Goal: Check status: Check status

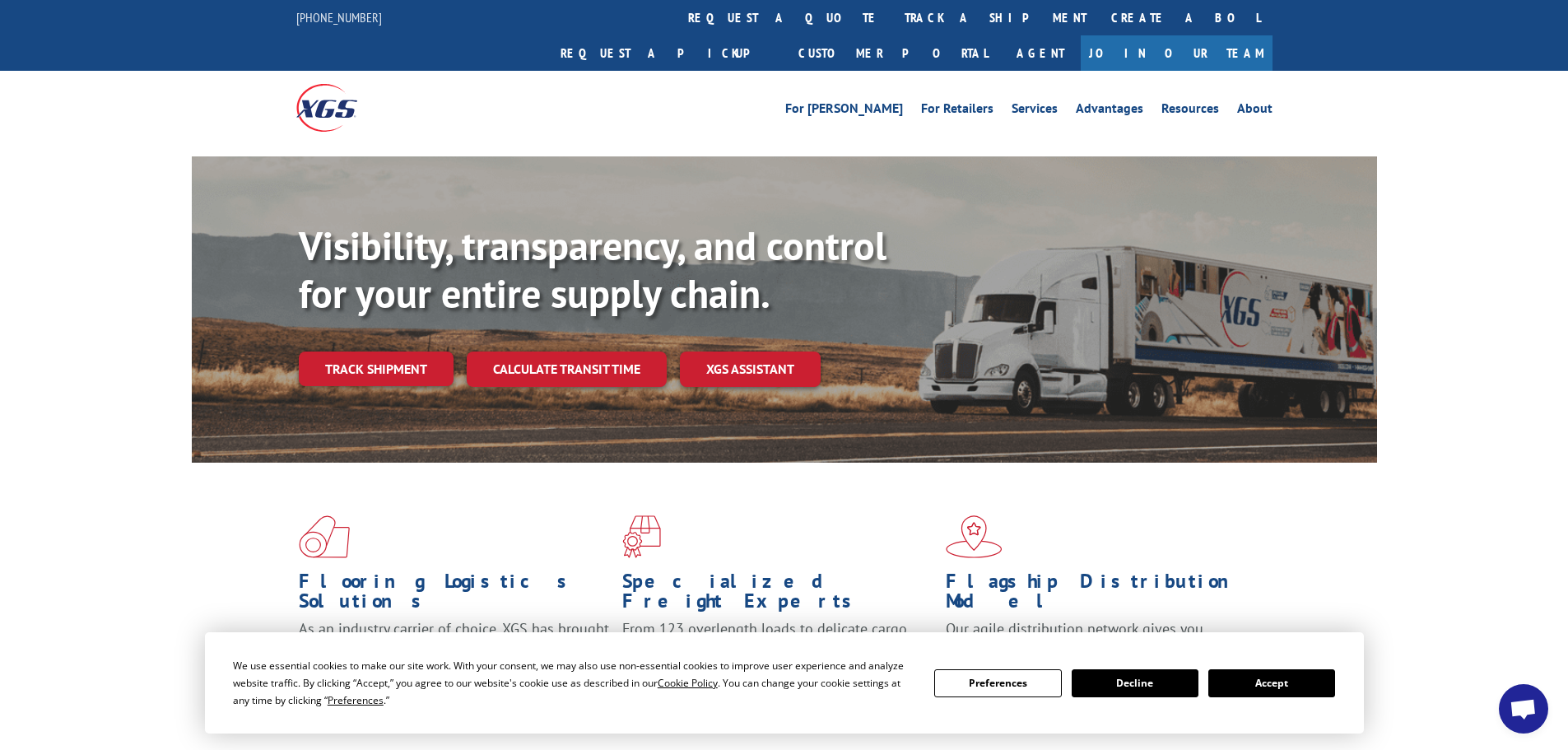
drag, startPoint x: 1279, startPoint y: 678, endPoint x: 775, endPoint y: 464, distance: 547.6
click at [1278, 678] on button "Accept" at bounding box center [1272, 683] width 127 height 28
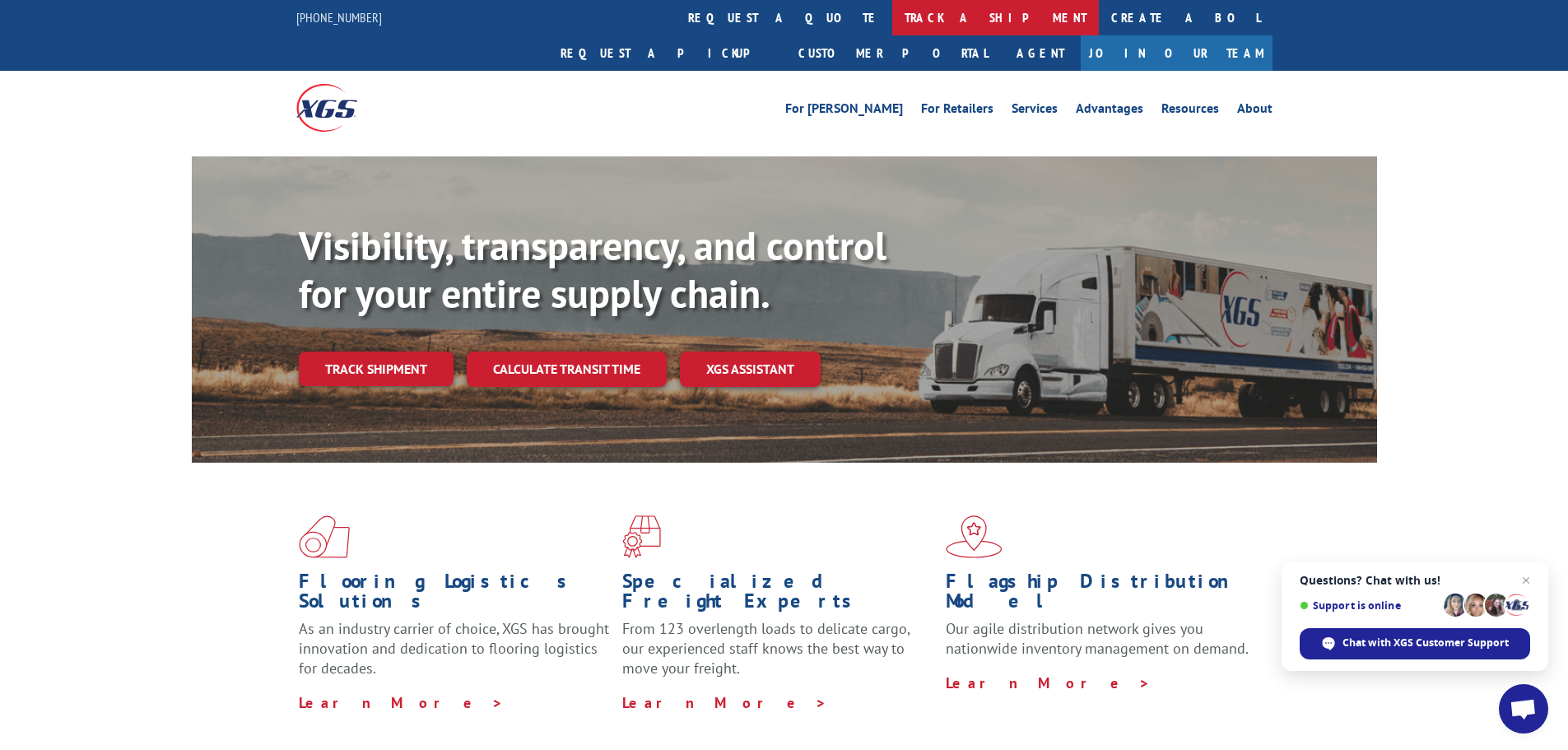
click at [892, 18] on link "track a shipment" at bounding box center [995, 18] width 207 height 35
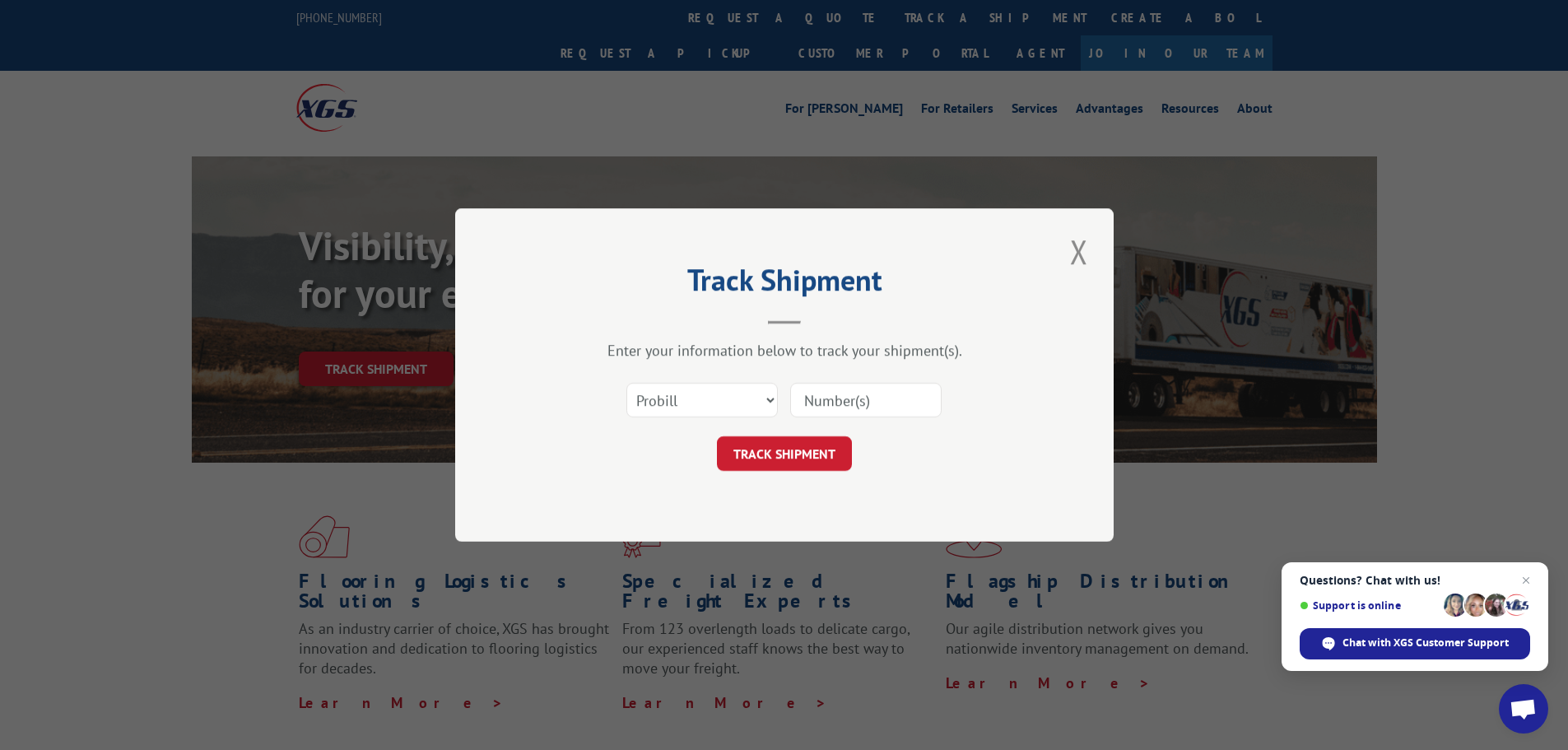
paste input "17095068"
type input "17095068"
click at [809, 458] on button "TRACK SHIPMENT" at bounding box center [784, 453] width 135 height 35
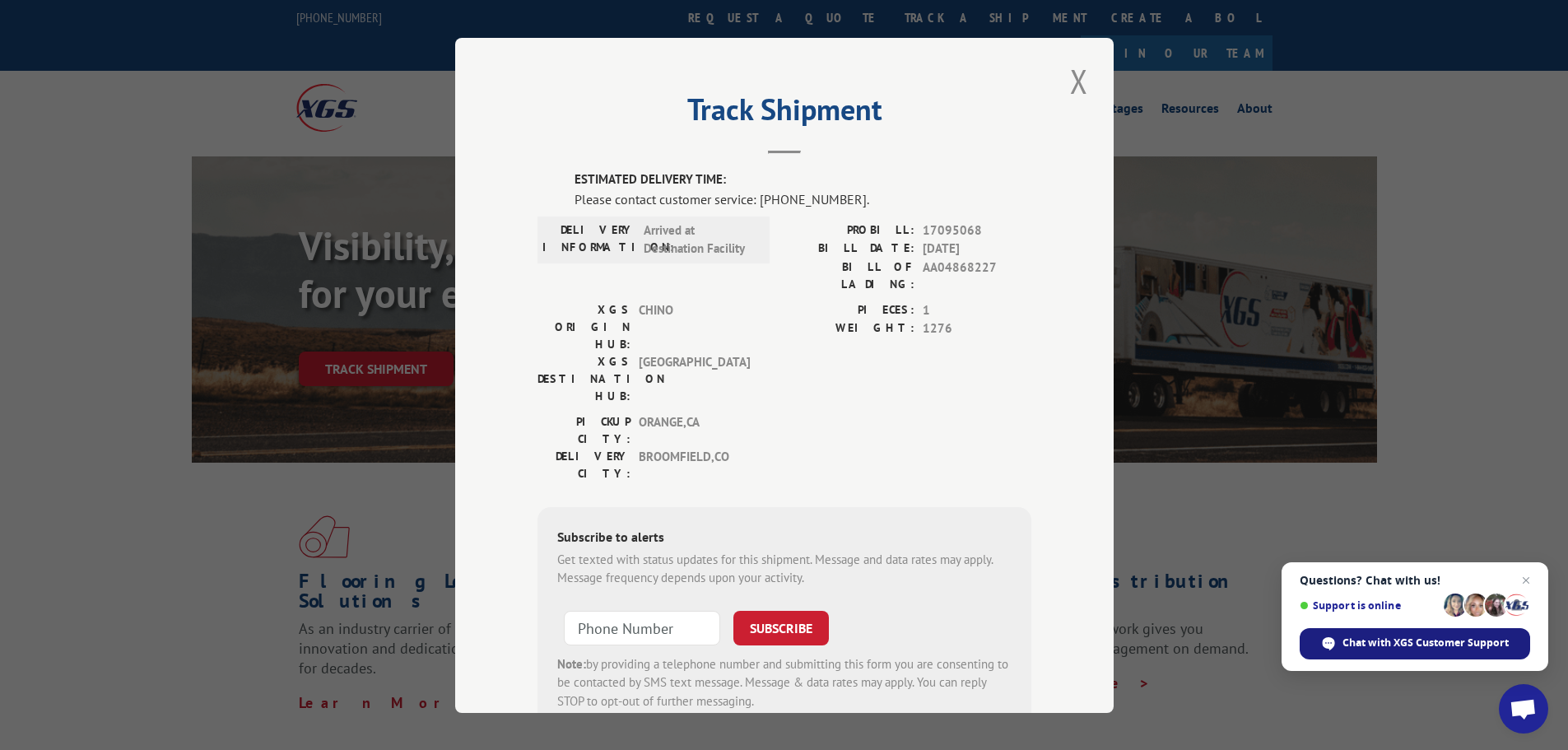
click at [1456, 644] on span "Chat with XGS Customer Support" at bounding box center [1426, 643] width 166 height 15
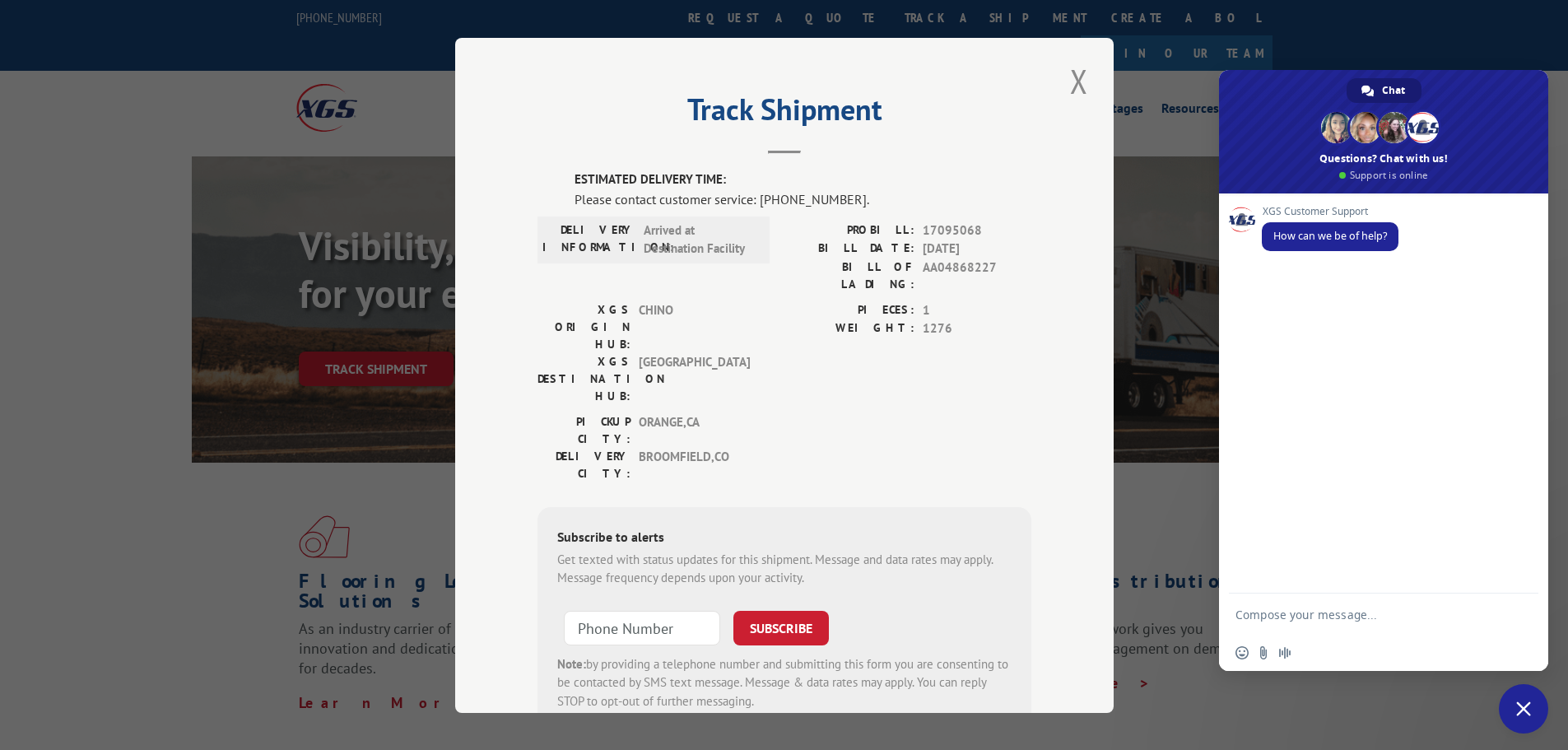
click at [1406, 609] on textarea "Compose your message..." at bounding box center [1367, 614] width 264 height 41
paste textarea "17095068"
type textarea "Is this carpet going to be delivered [DATE], the probill number is 17095068"
click at [1520, 598] on span "Send" at bounding box center [1519, 599] width 12 height 12
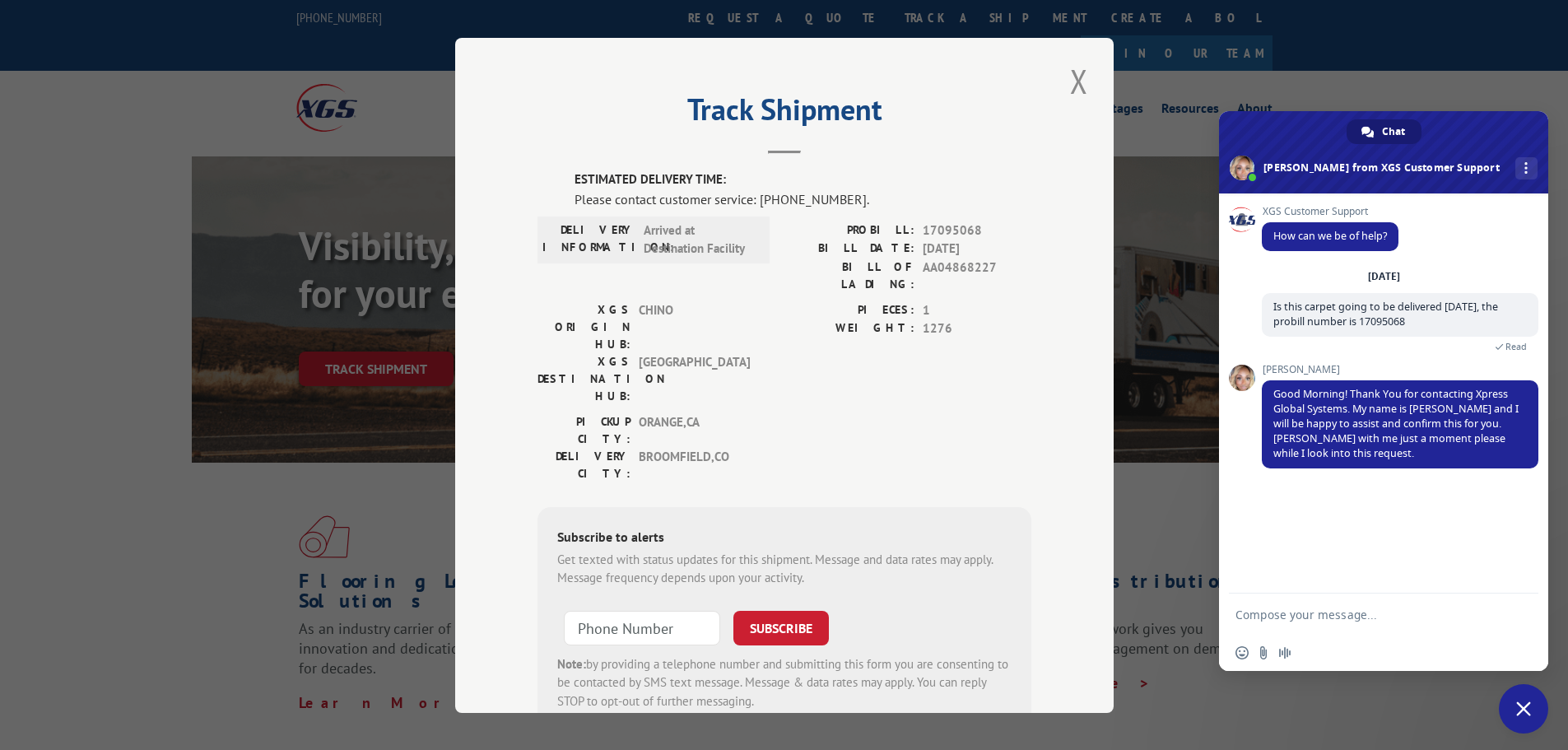
click at [1496, 613] on textarea "Compose your message..." at bounding box center [1367, 614] width 264 height 41
type textarea "ok thank you"
click at [1518, 612] on span "Send" at bounding box center [1519, 614] width 12 height 12
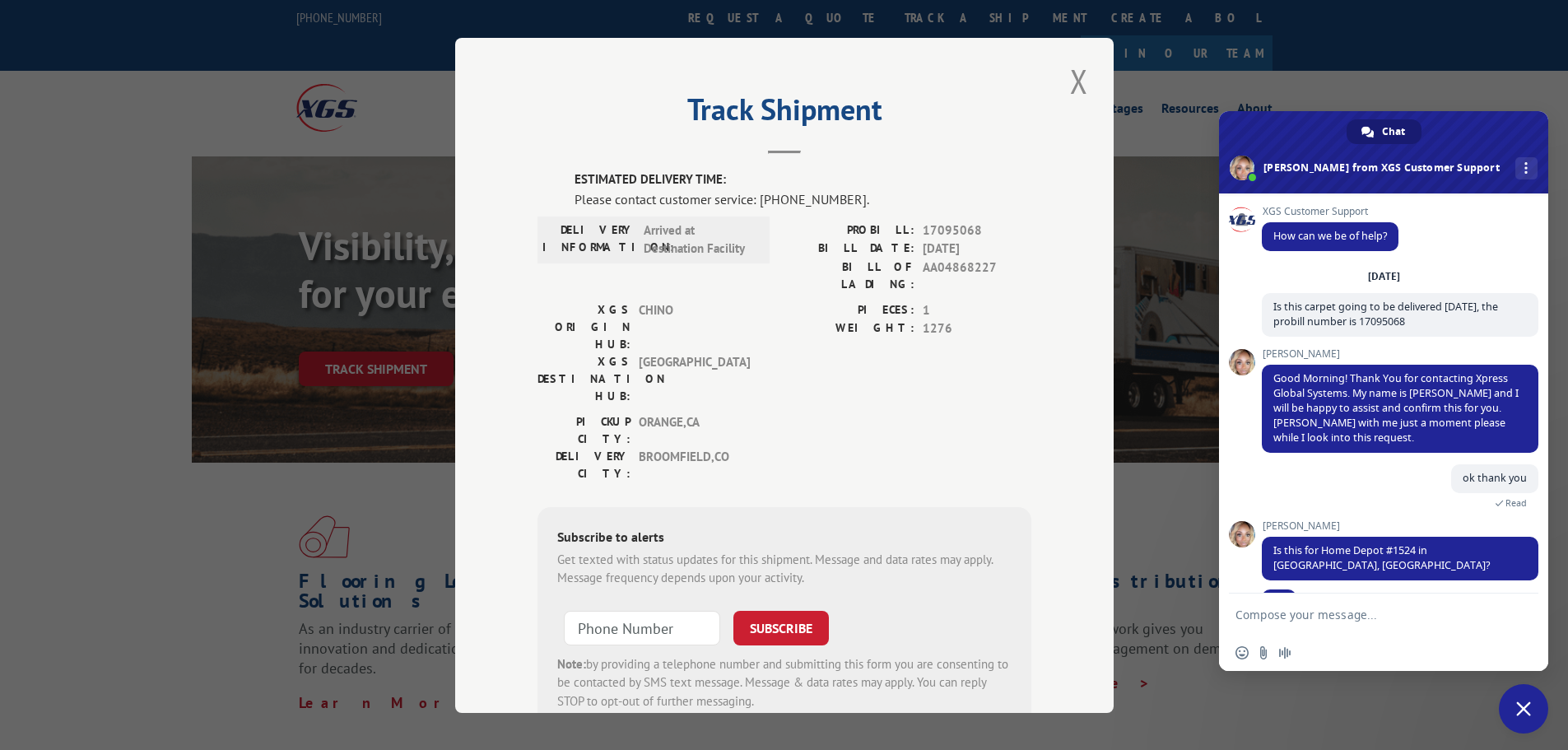
scroll to position [23, 0]
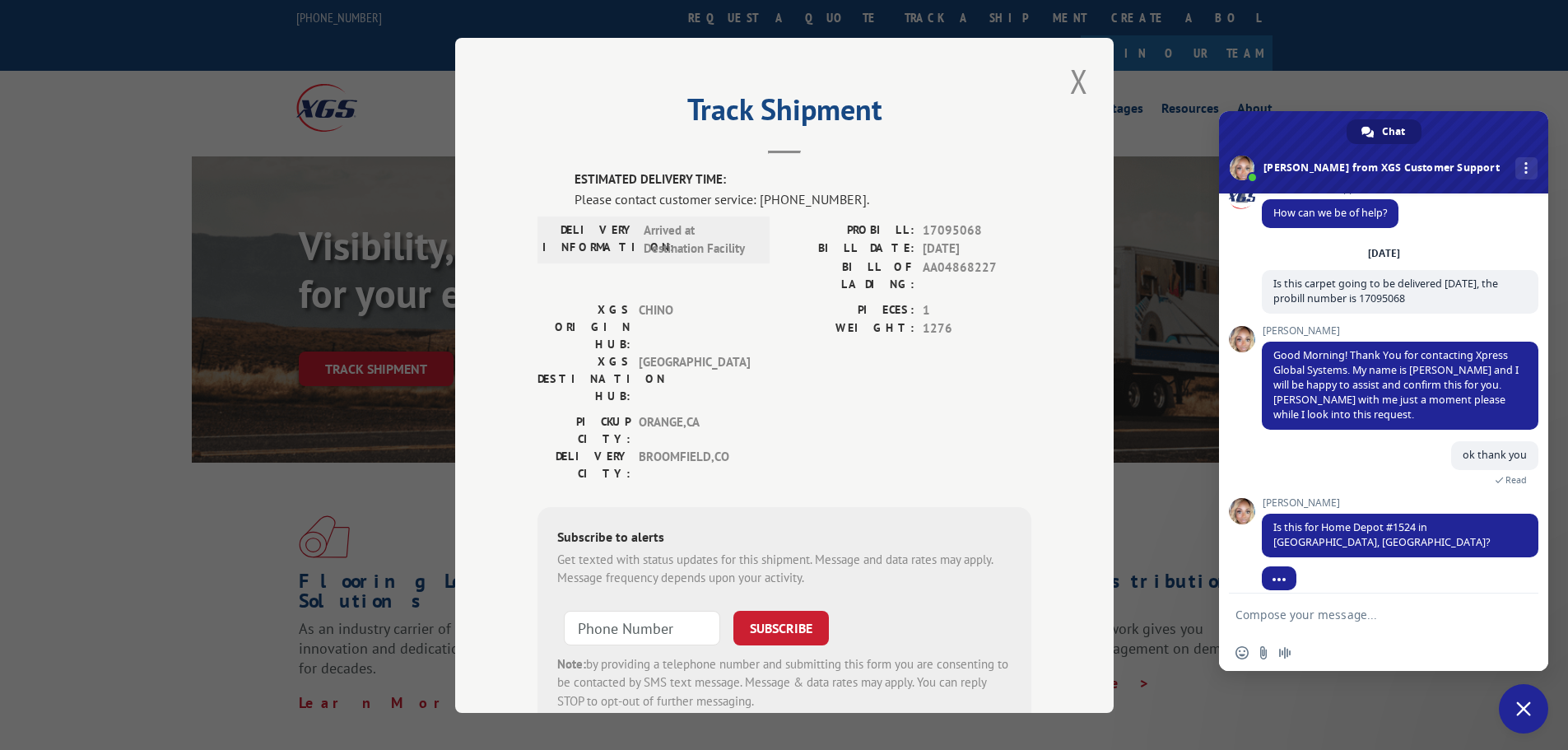
click at [1440, 620] on textarea "Compose your message..." at bounding box center [1367, 614] width 264 height 41
type textarea "yes, but it should be being delivered to our installation company HOM solutions…"
click at [1516, 585] on span "Send" at bounding box center [1519, 584] width 12 height 12
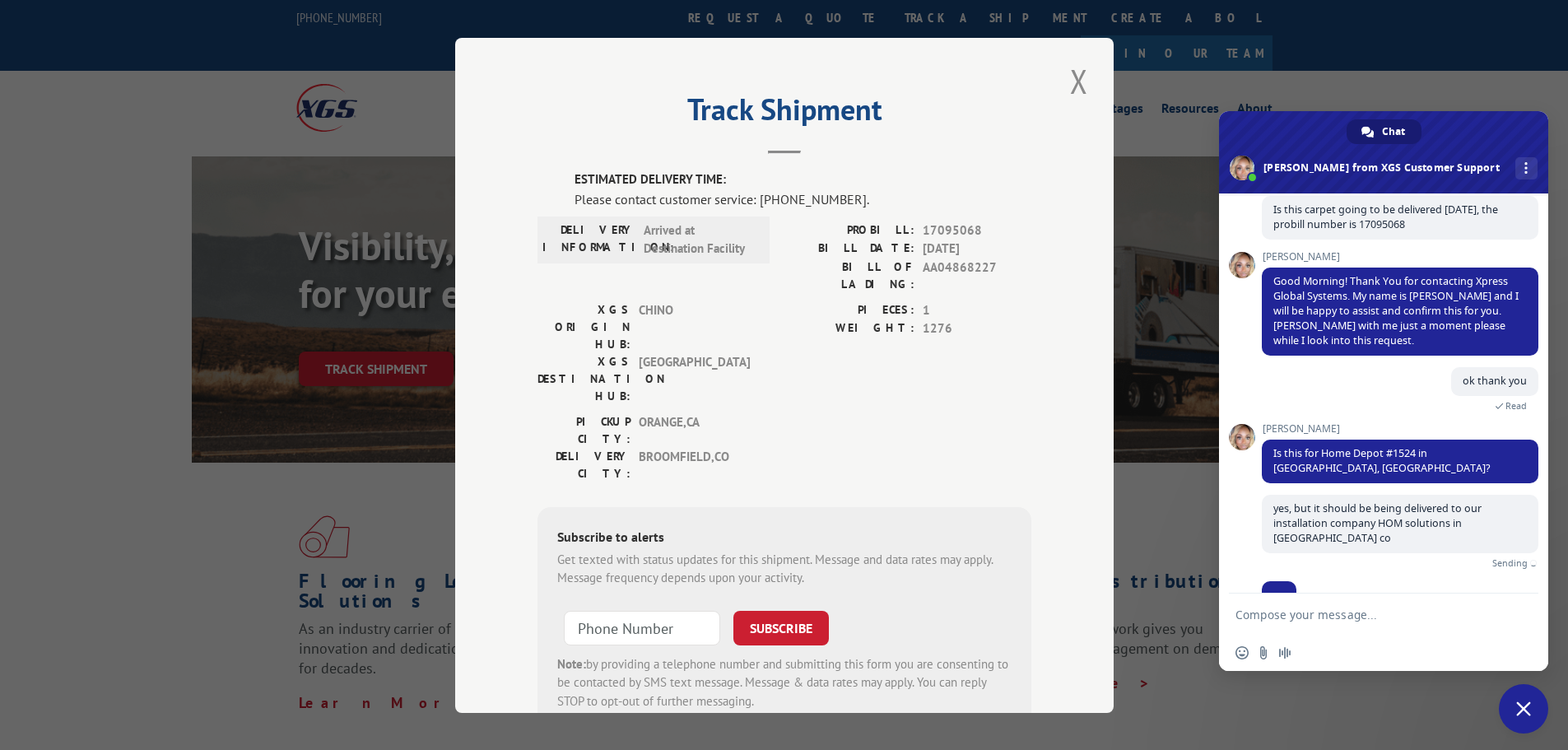
scroll to position [78, 0]
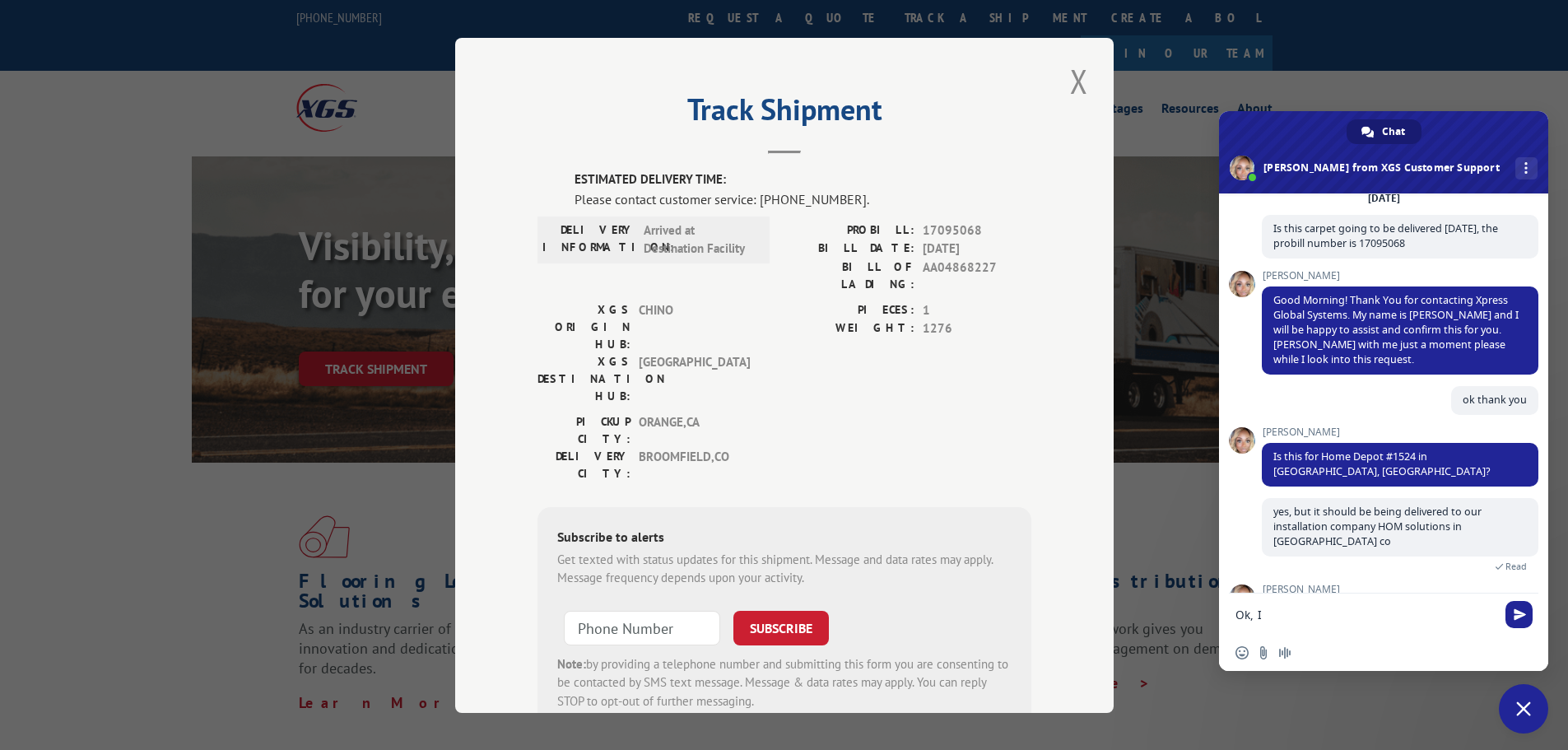
type textarea "HOM solutions incorporated [STREET_ADDRESS]"
type textarea "This was an error on the vendor's part, we ordered it to be delivered to our in…"
type textarea "I apologize for this error, DELIVERY ADDRESS Hom Solutions/Denver Hom Solutions…"
type textarea "This is directly from our order that we placed with the vendor"
type textarea "We approve the order being reconsigned to"
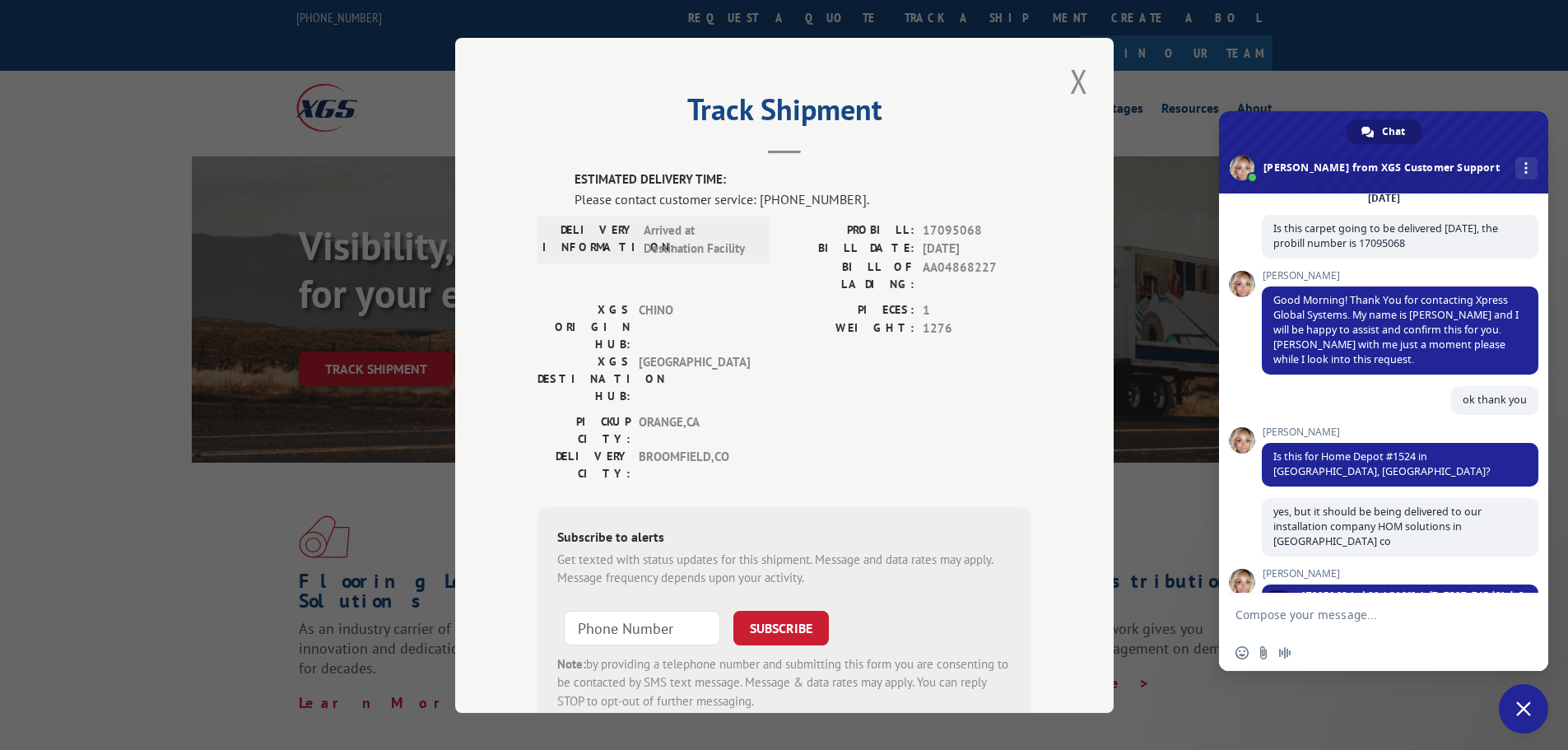
type textarea "Oh thank you so much for your help!"
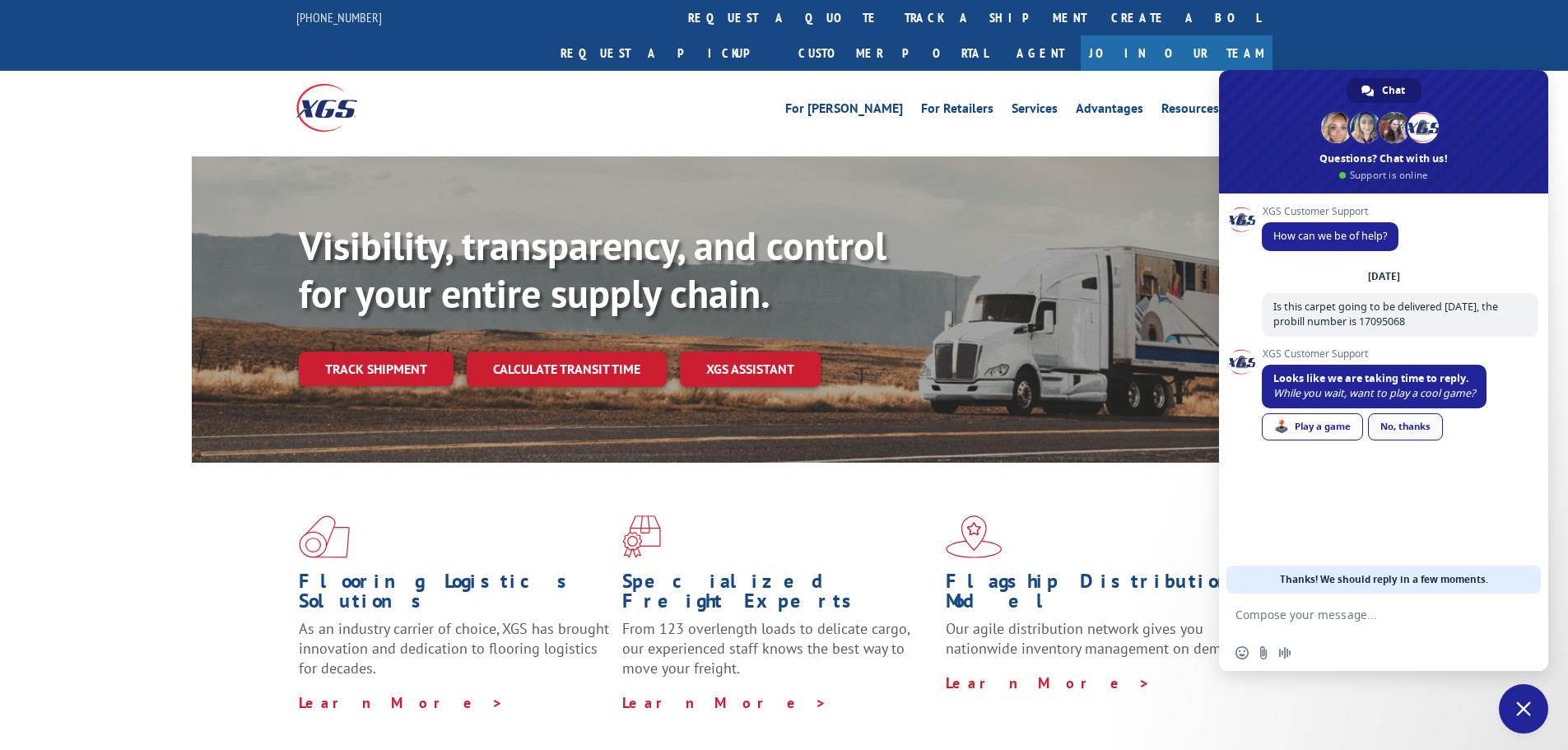
click at [1416, 425] on link "No, thanks" at bounding box center [1405, 426] width 75 height 27
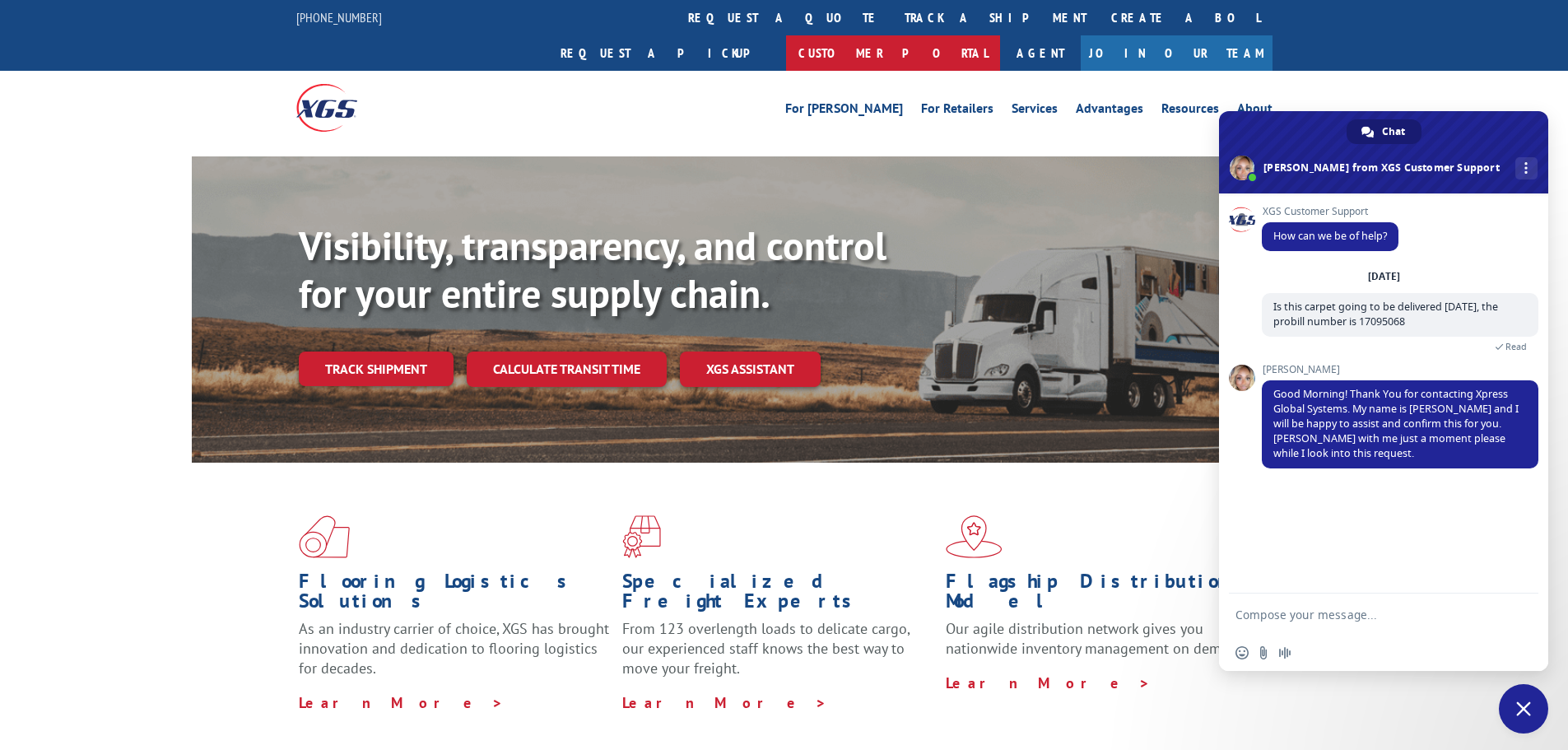
type textarea "ok thank you"
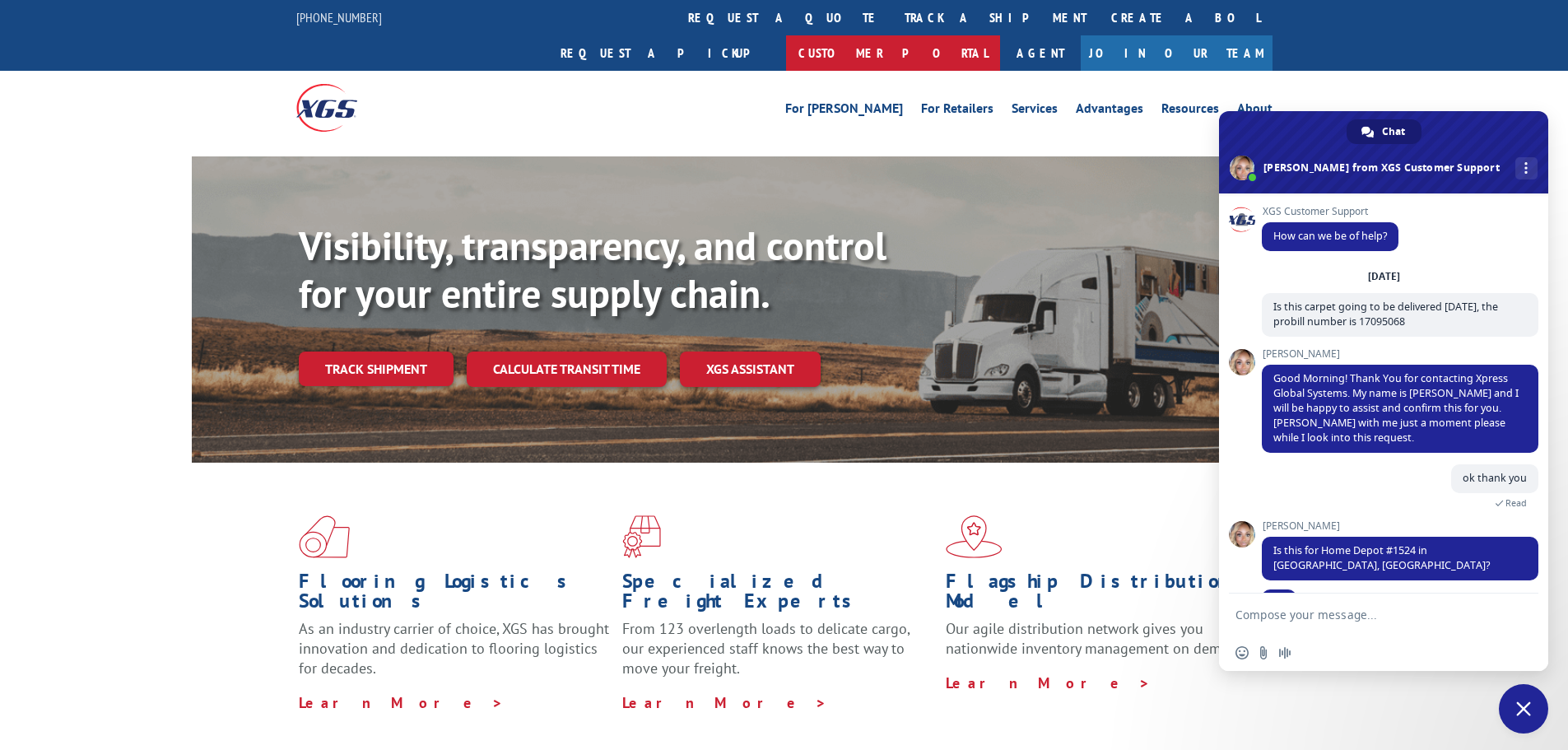
type textarea "yes, but it should be being delivered to our installation company HOM solutions…"
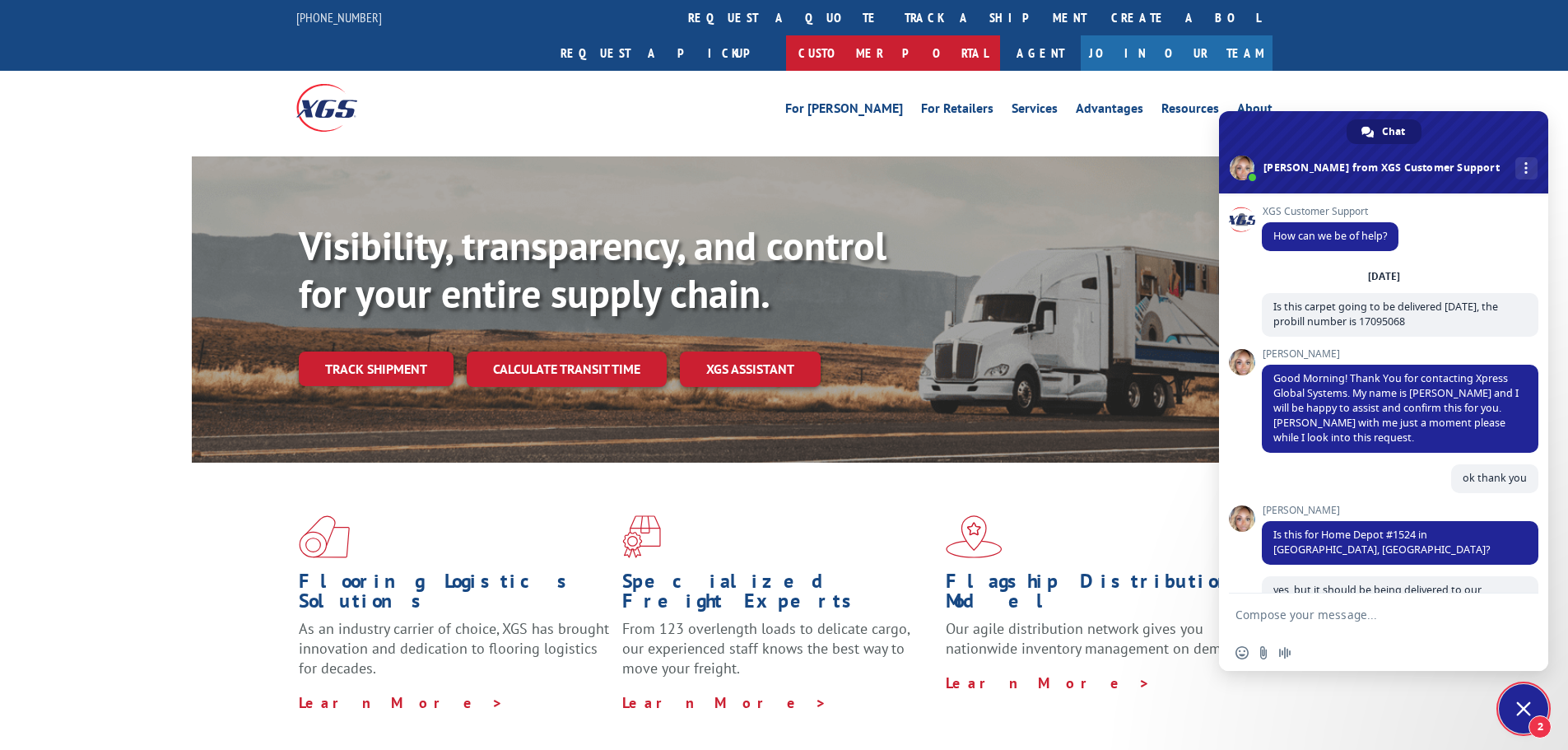
scroll to position [204, 0]
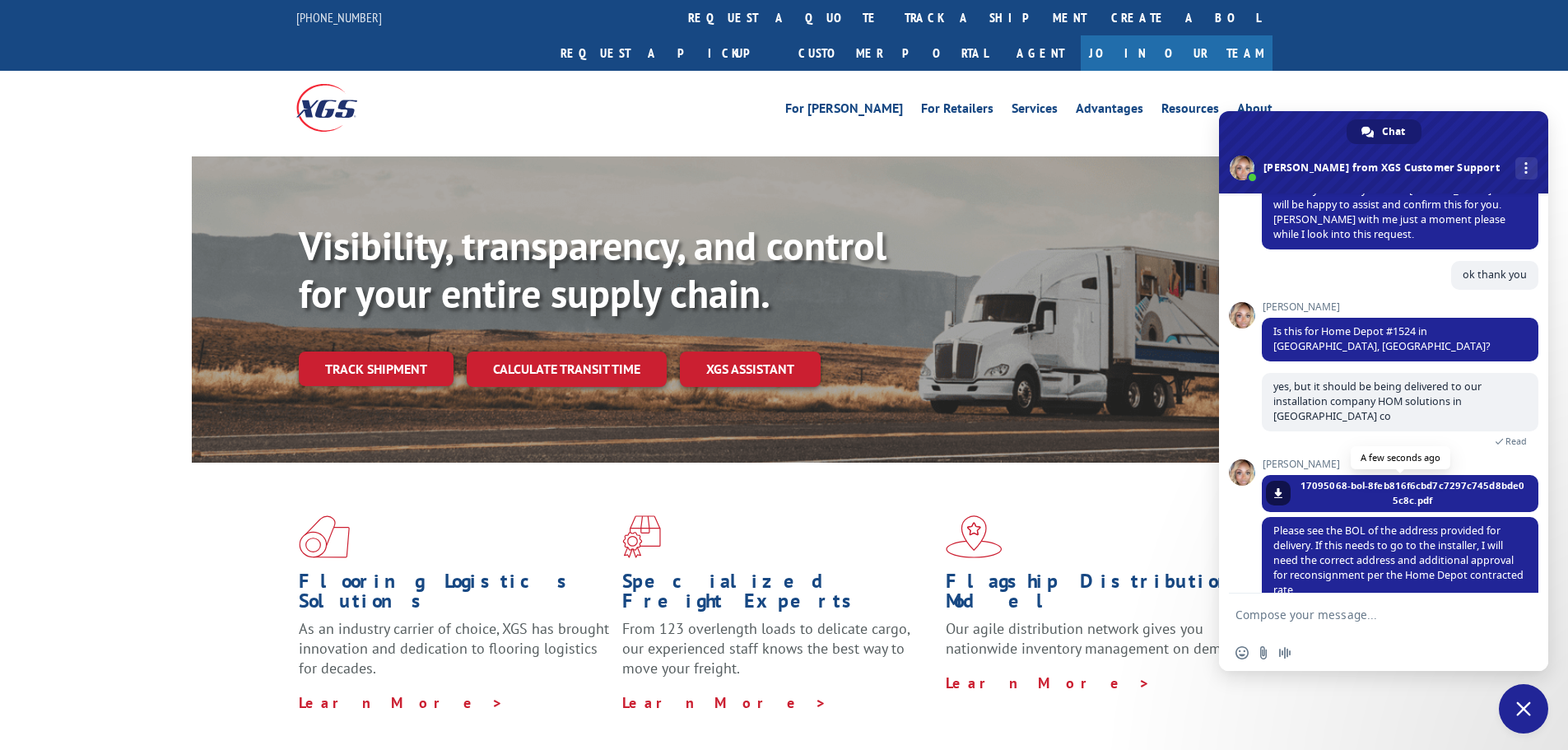
click at [1407, 478] on span "17095068-bol-8feb816f6cbd7c7297c745d8bde05c8c.pdf" at bounding box center [1412, 493] width 227 height 30
click at [1273, 481] on link at bounding box center [1278, 493] width 24 height 24
click at [1426, 619] on textarea "Compose your message..." at bounding box center [1367, 614] width 264 height 41
type textarea "Ok, the correct address for the delivery is"
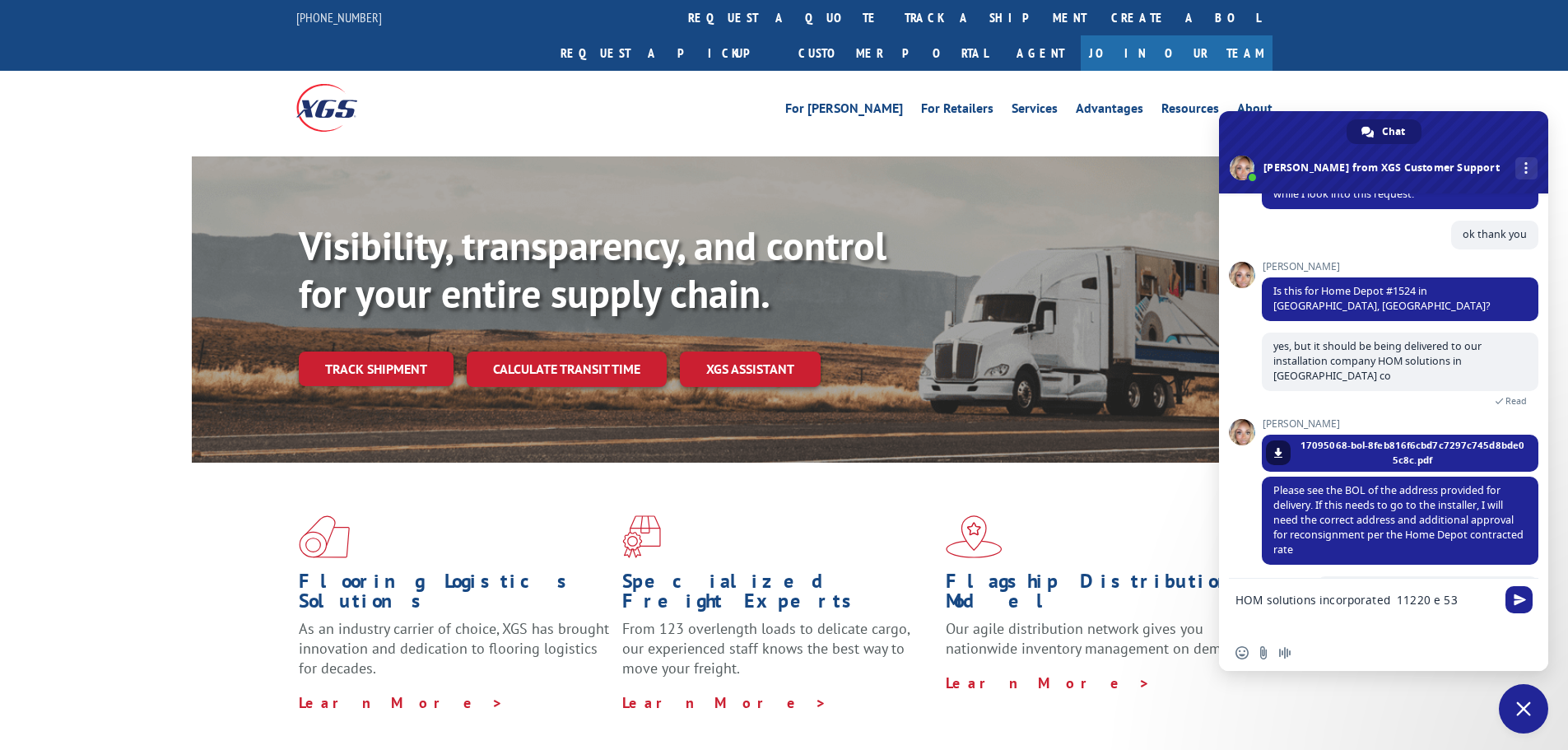
scroll to position [259, 0]
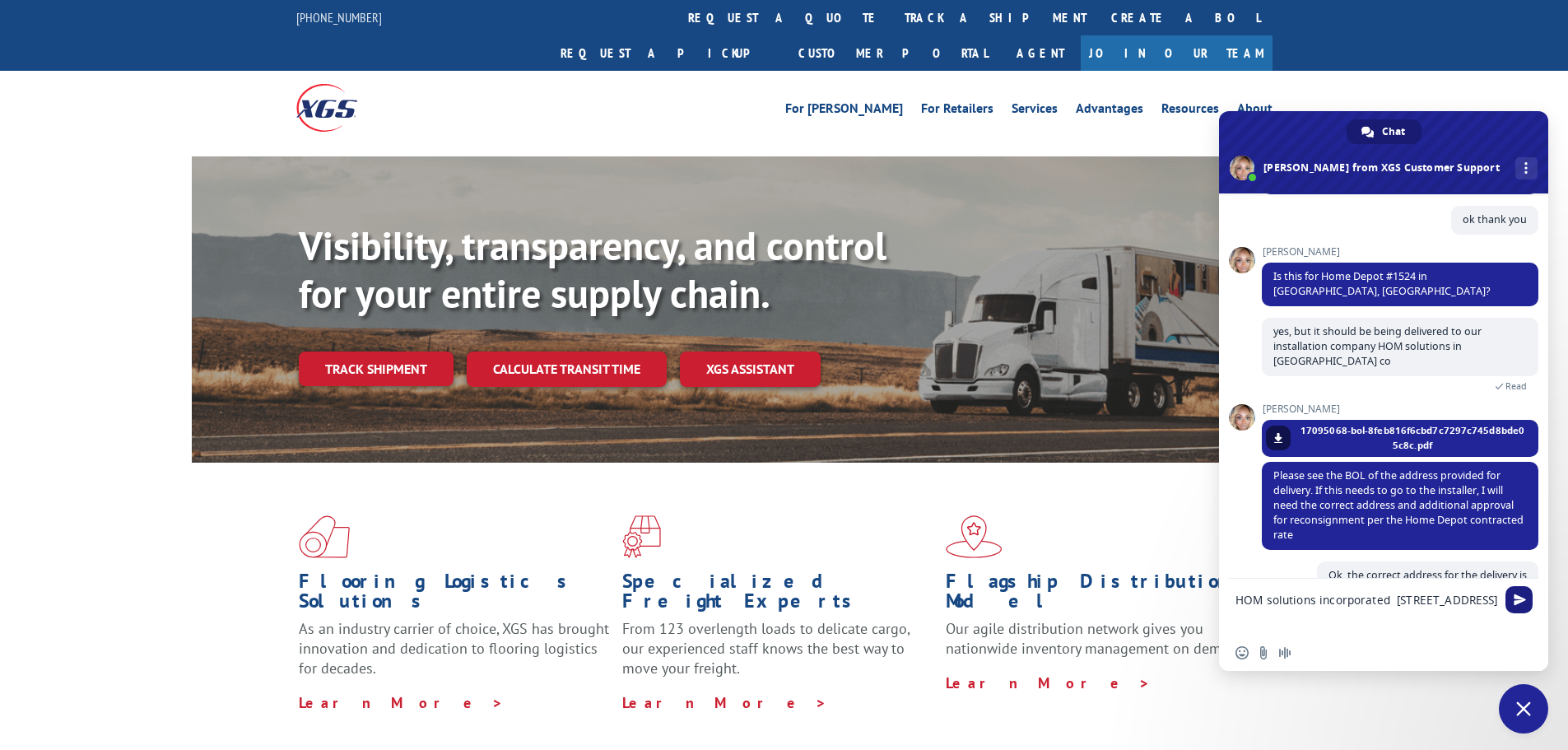
type textarea "HOM solutions incorporated [STREET_ADDRESS]"
click at [1527, 599] on span "Send" at bounding box center [1518, 599] width 27 height 27
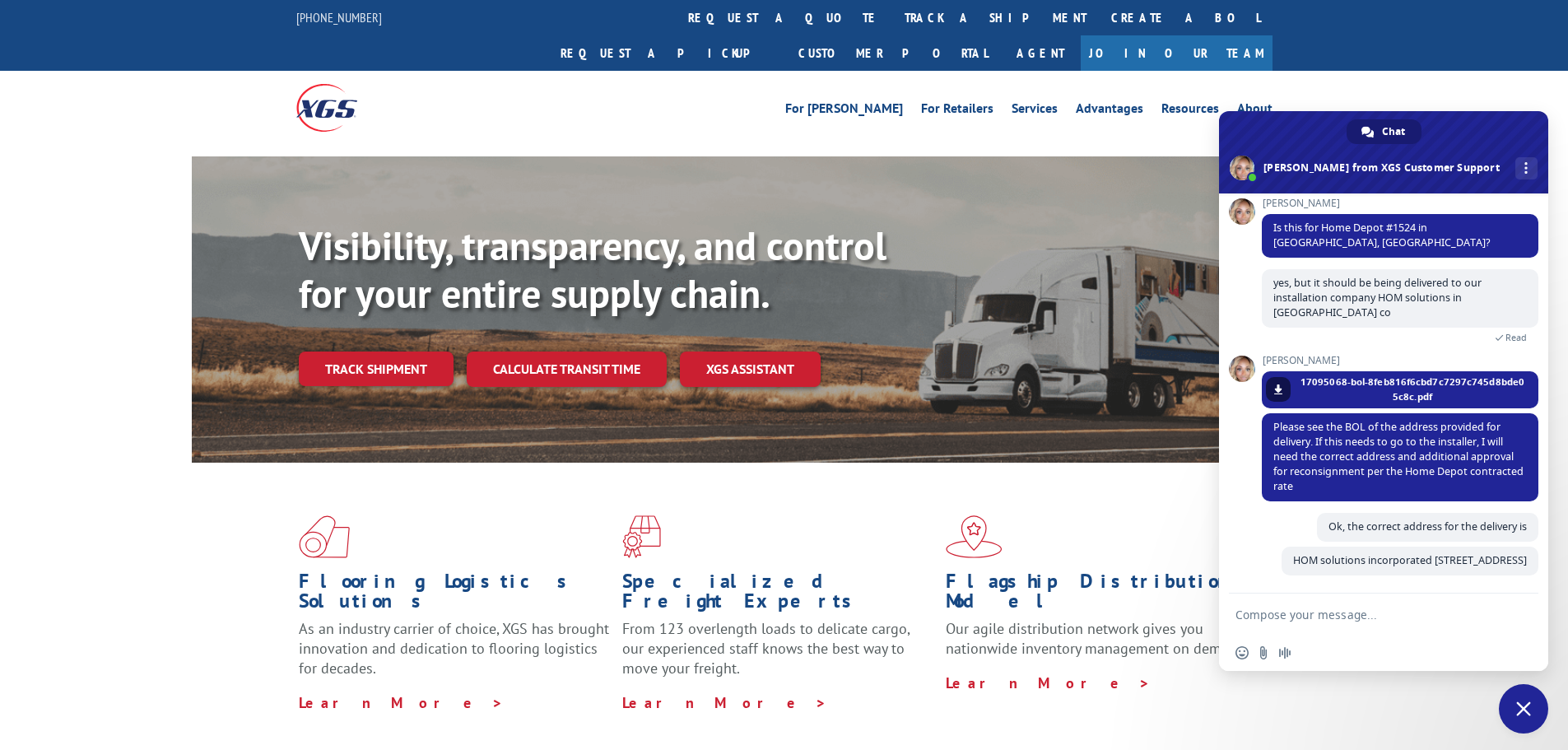
scroll to position [292, 0]
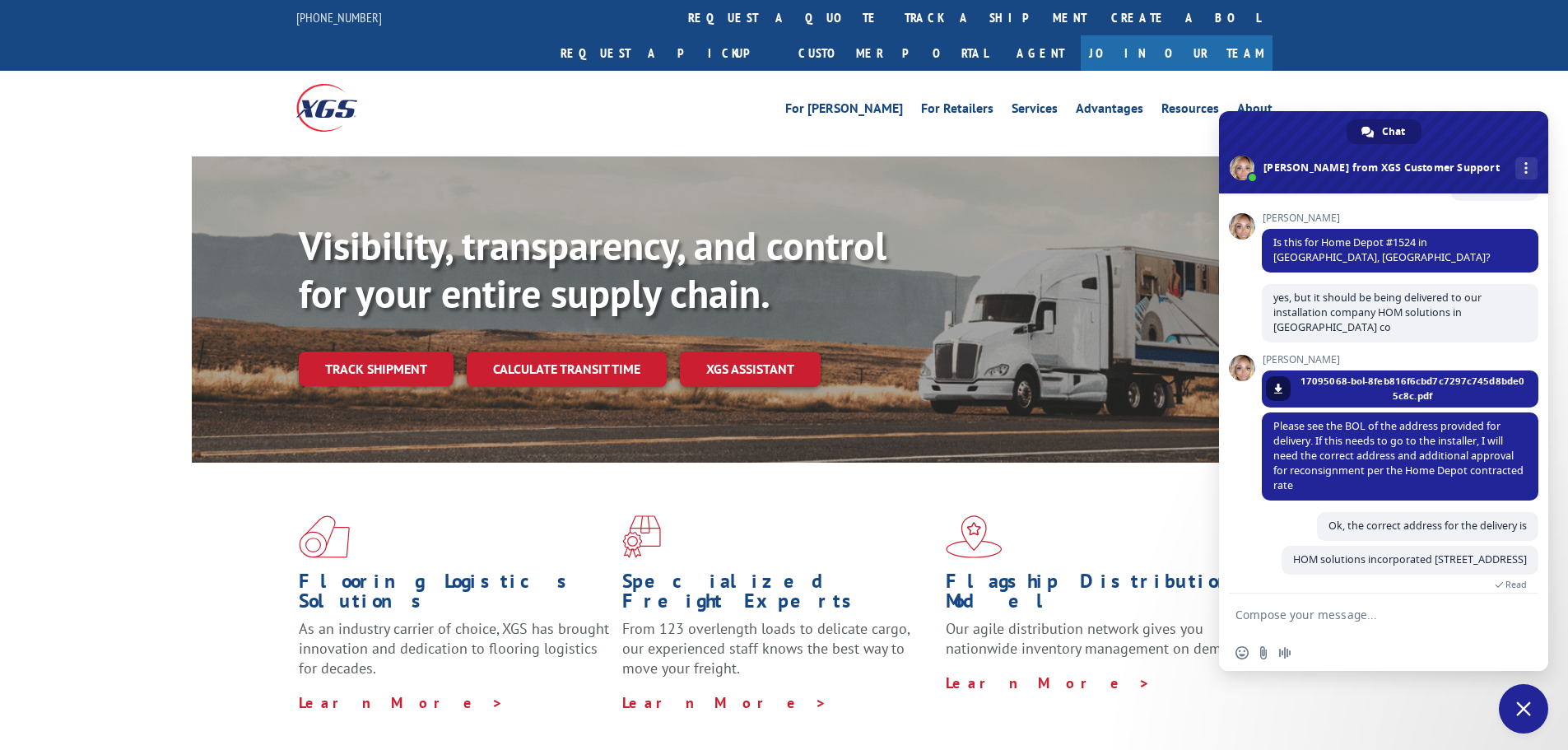
click at [1463, 627] on textarea "Compose your message..." at bounding box center [1367, 614] width 264 height 41
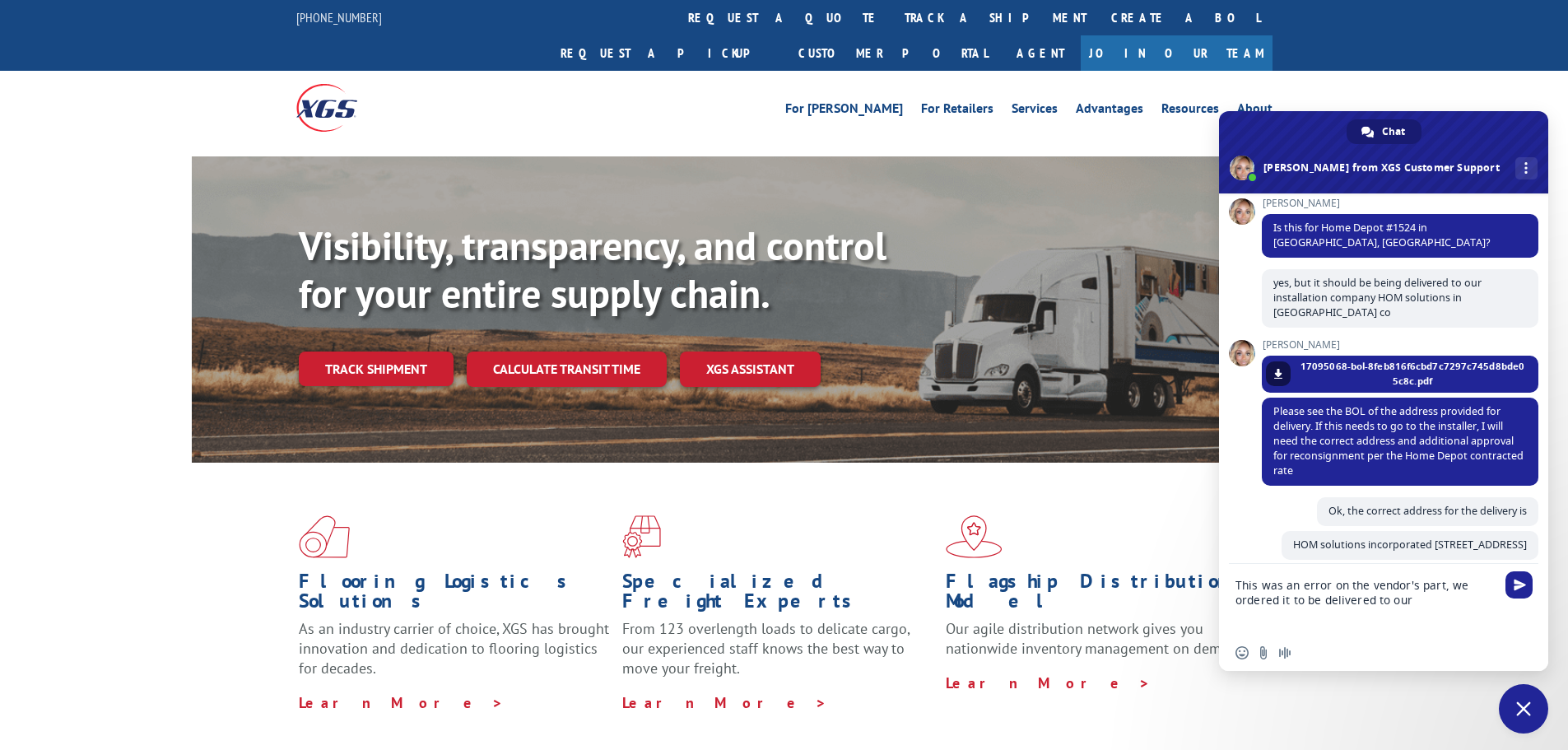
scroll to position [318, 0]
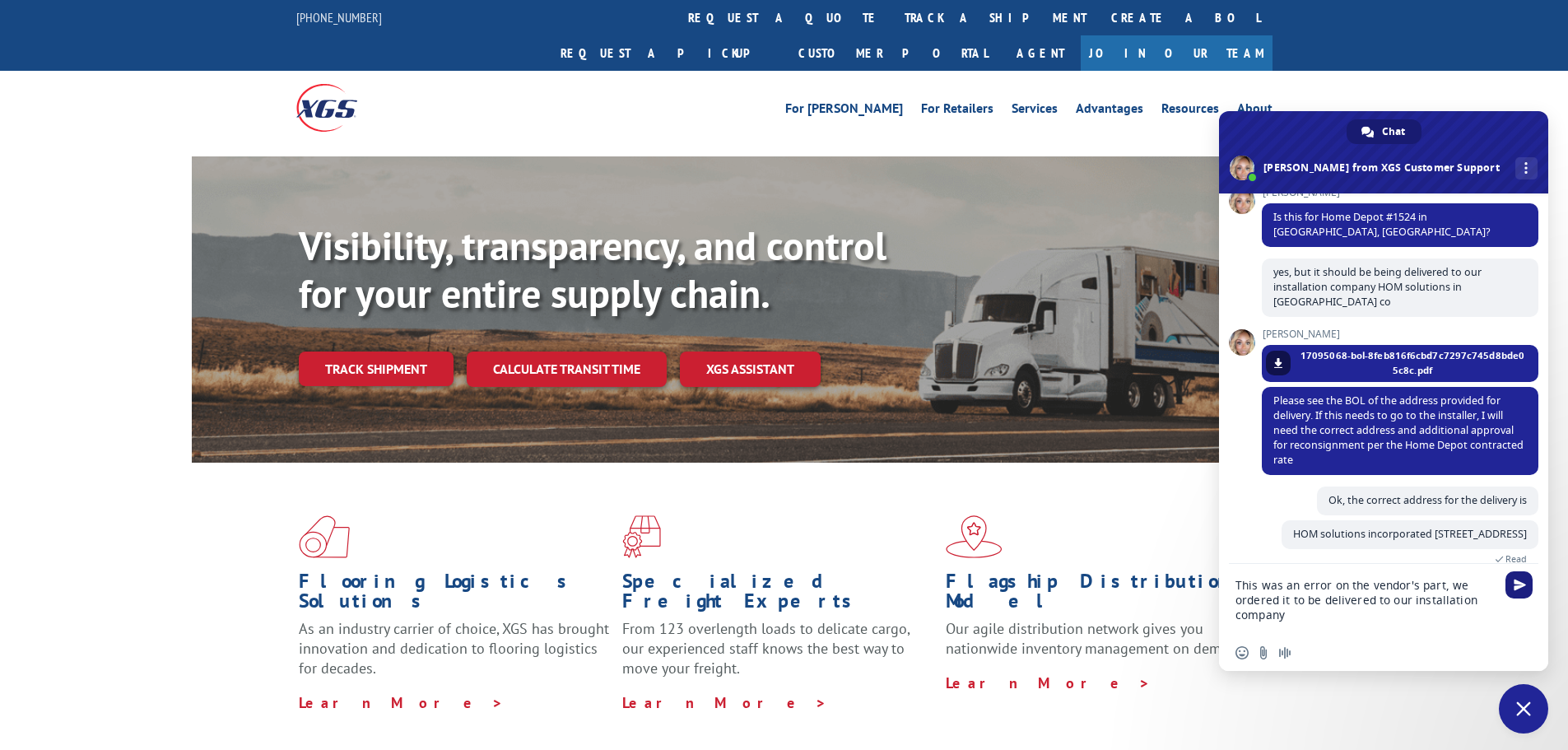
type textarea "This was an error on the vendor's part, we ordered it to be delivered to our in…"
click at [1516, 590] on span "Send" at bounding box center [1519, 584] width 12 height 12
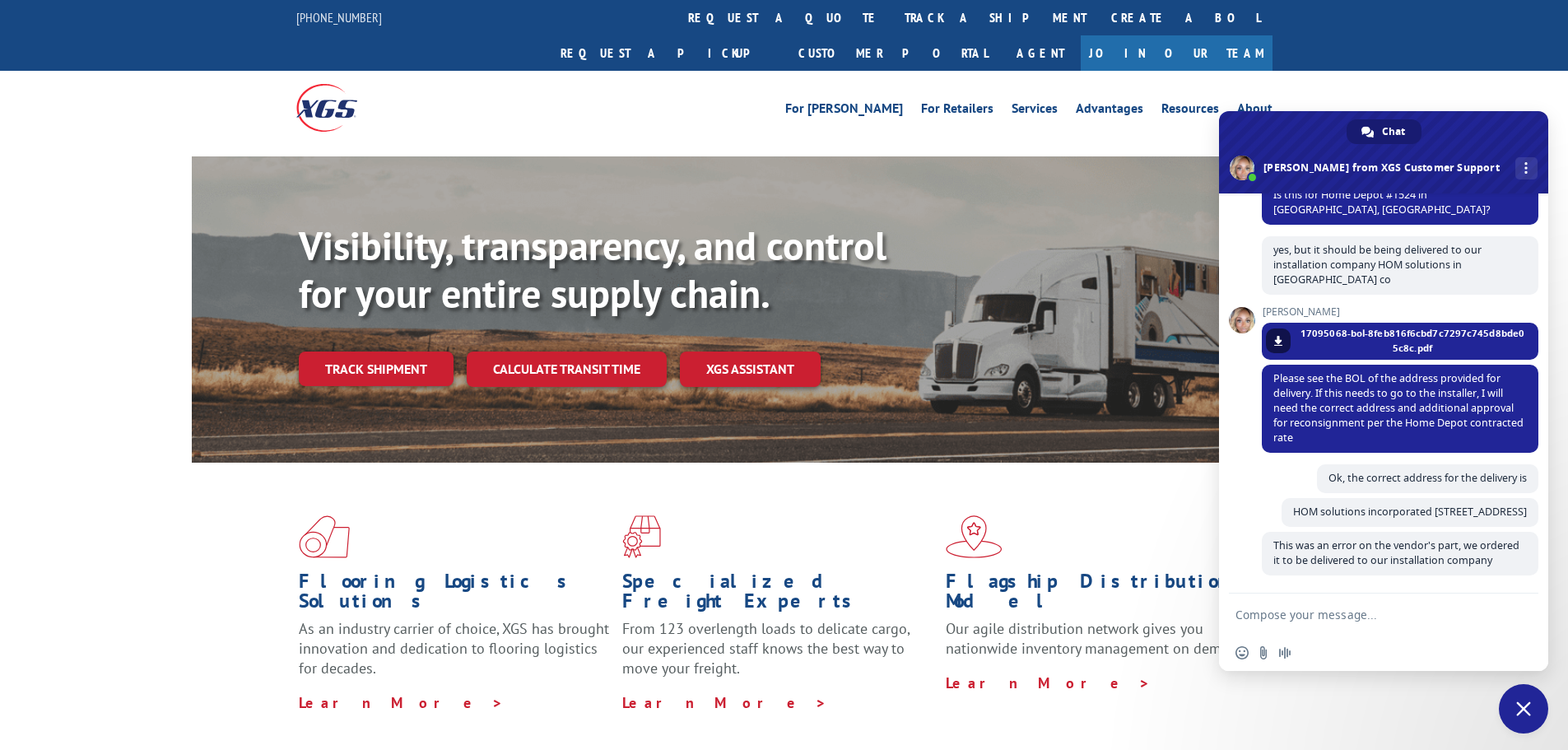
scroll to position [340, 0]
click at [1277, 265] on div "yes, but it should be being delivered to our installation company HOM solutions…" at bounding box center [1401, 271] width 277 height 70
click at [1281, 335] on span at bounding box center [1278, 340] width 10 height 10
click at [1398, 624] on textarea "Compose your message..." at bounding box center [1367, 614] width 264 height 41
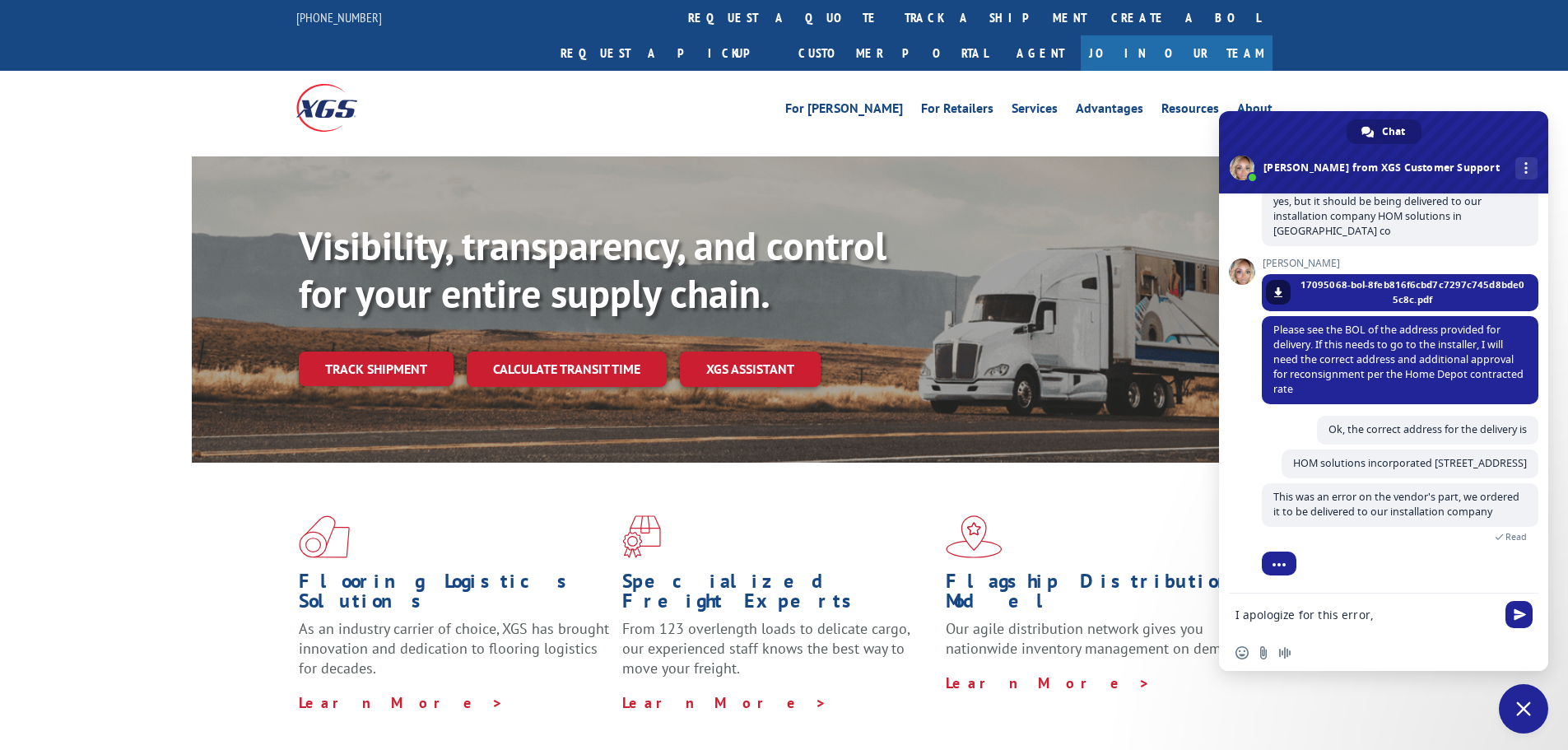
paste textarea "DELIVERY ADDRESS Hom Solutions/Denver Hom Solutions/Denver 11220 E. 53rd Ave De…"
type textarea "I apologize for this error, DELIVERY ADDRESS Hom Solutions/Denver Hom Solutions…"
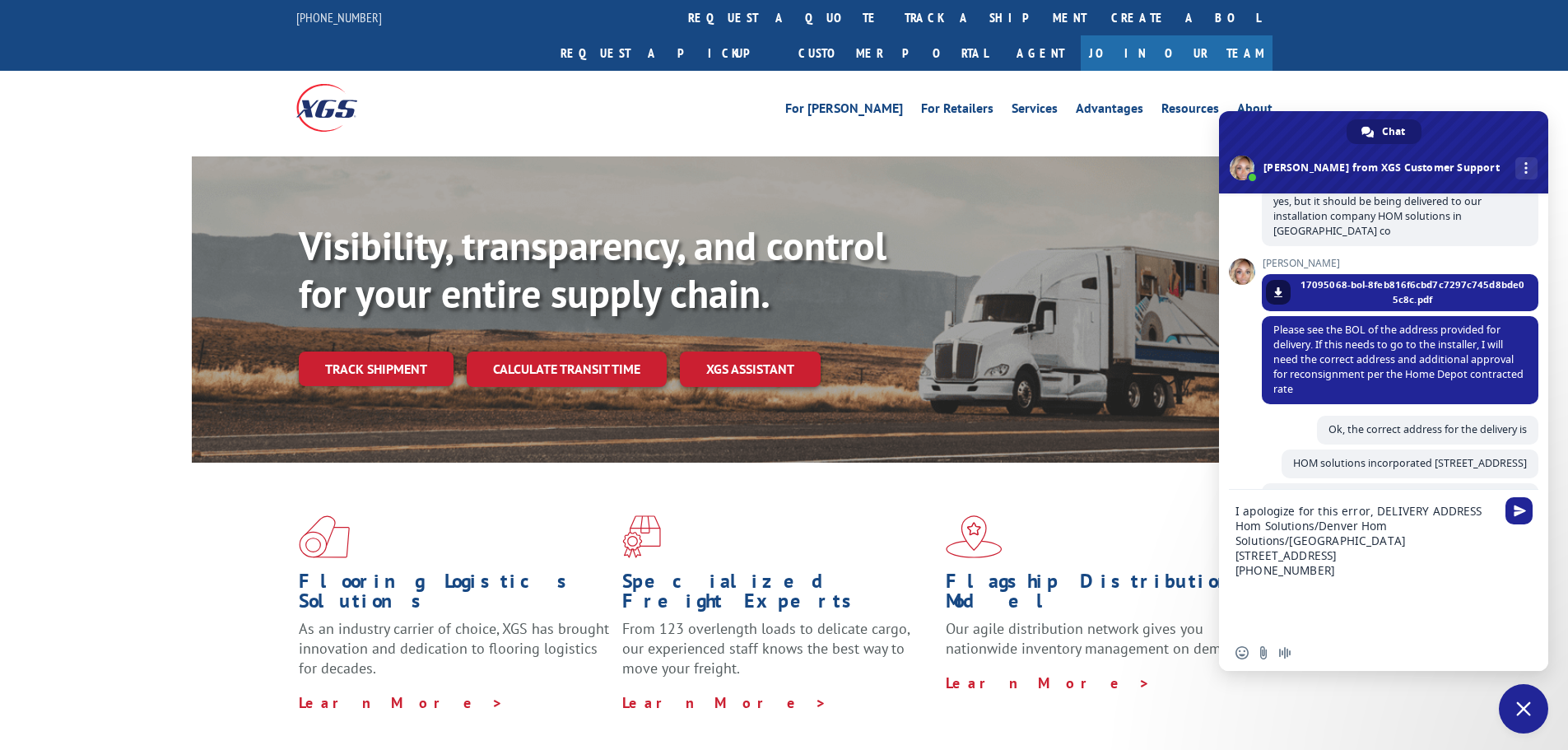
scroll to position [0, 0]
click at [1369, 509] on textarea "I apologize for this error, DELIVERY ADDRESS Hom Solutions/Denver Hom Solutions…" at bounding box center [1367, 561] width 264 height 145
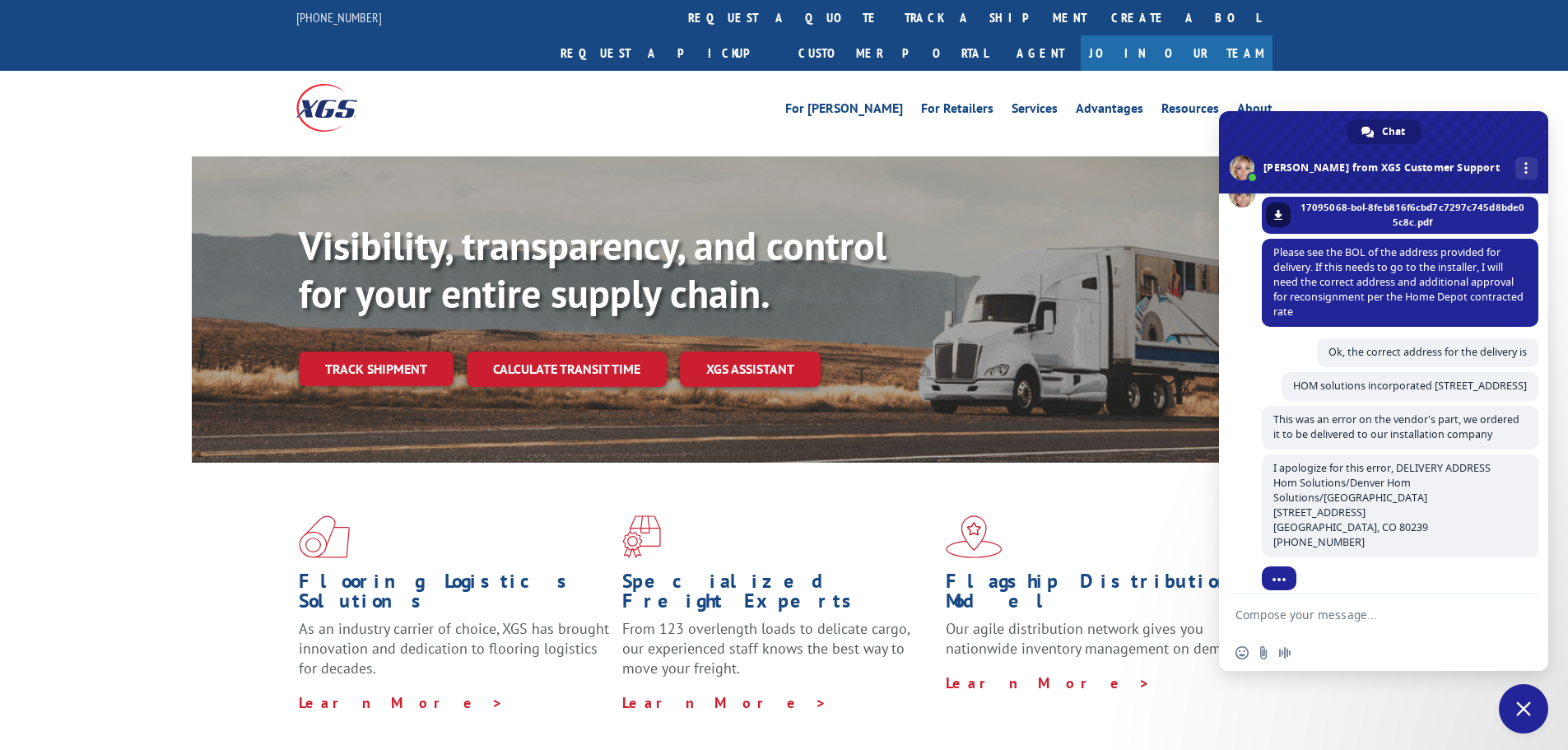
scroll to position [481, 0]
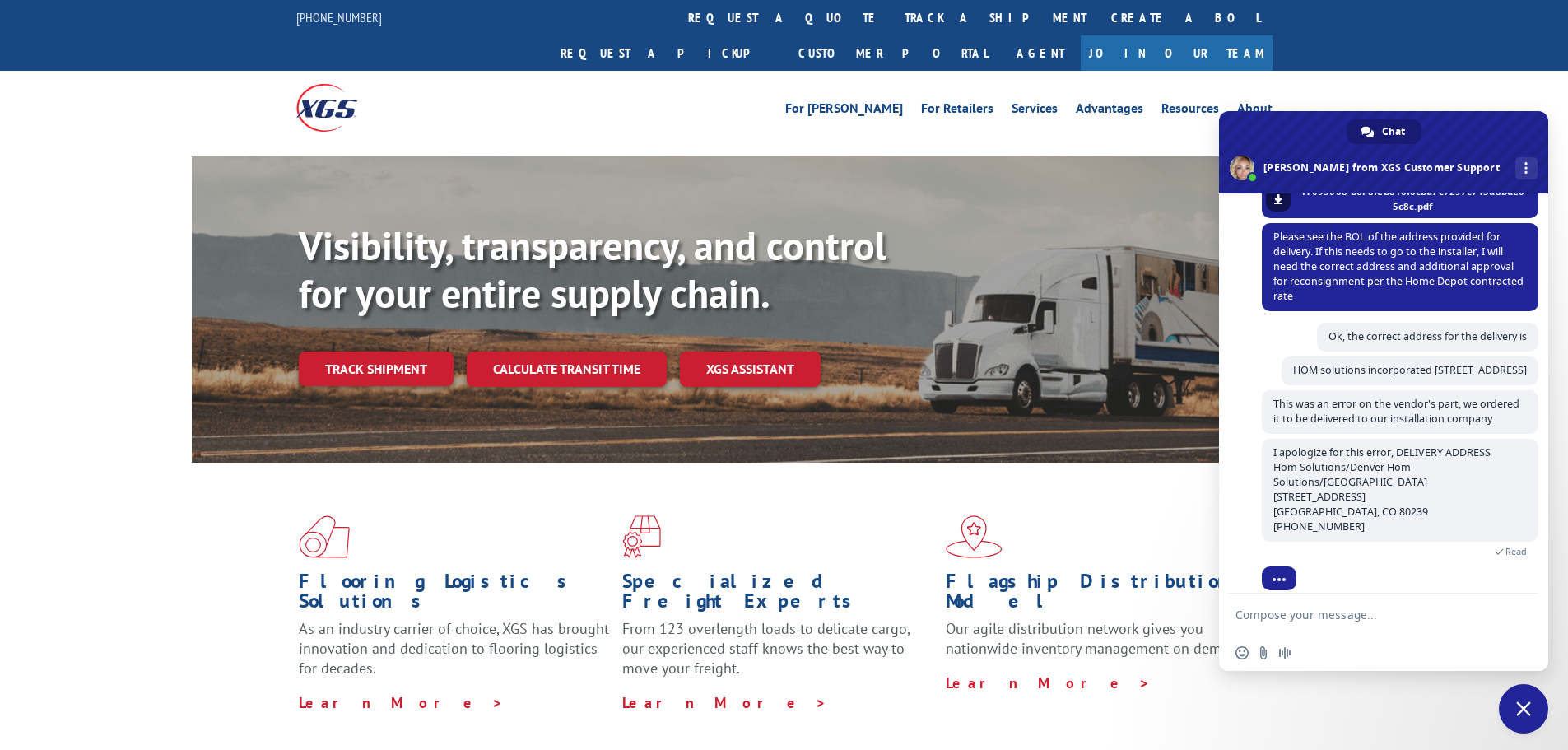
click at [1406, 614] on textarea "Compose your message..." at bounding box center [1367, 614] width 264 height 41
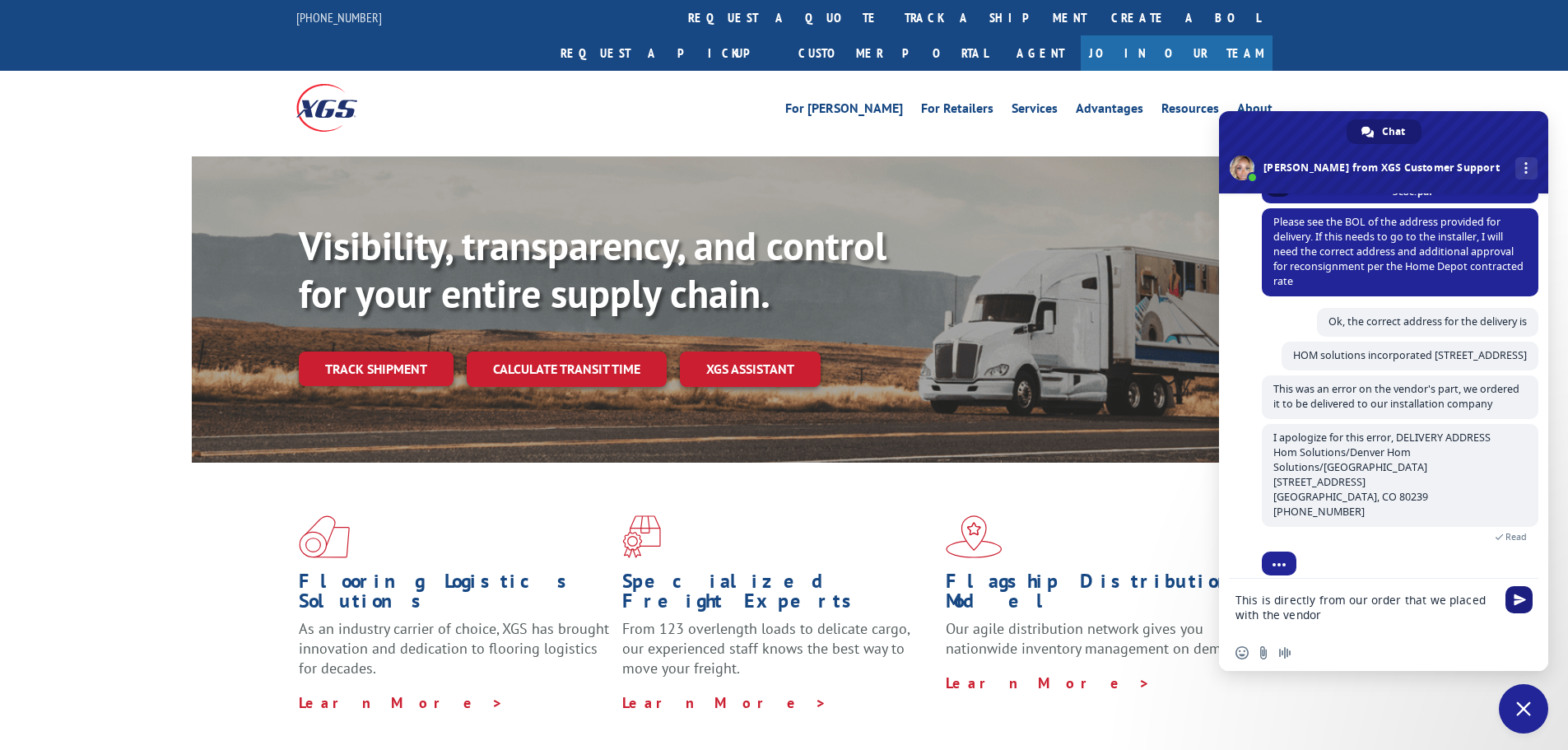
type textarea "This is directly from our order that we placed with the vendor"
click at [1526, 603] on span "Send" at bounding box center [1519, 599] width 12 height 12
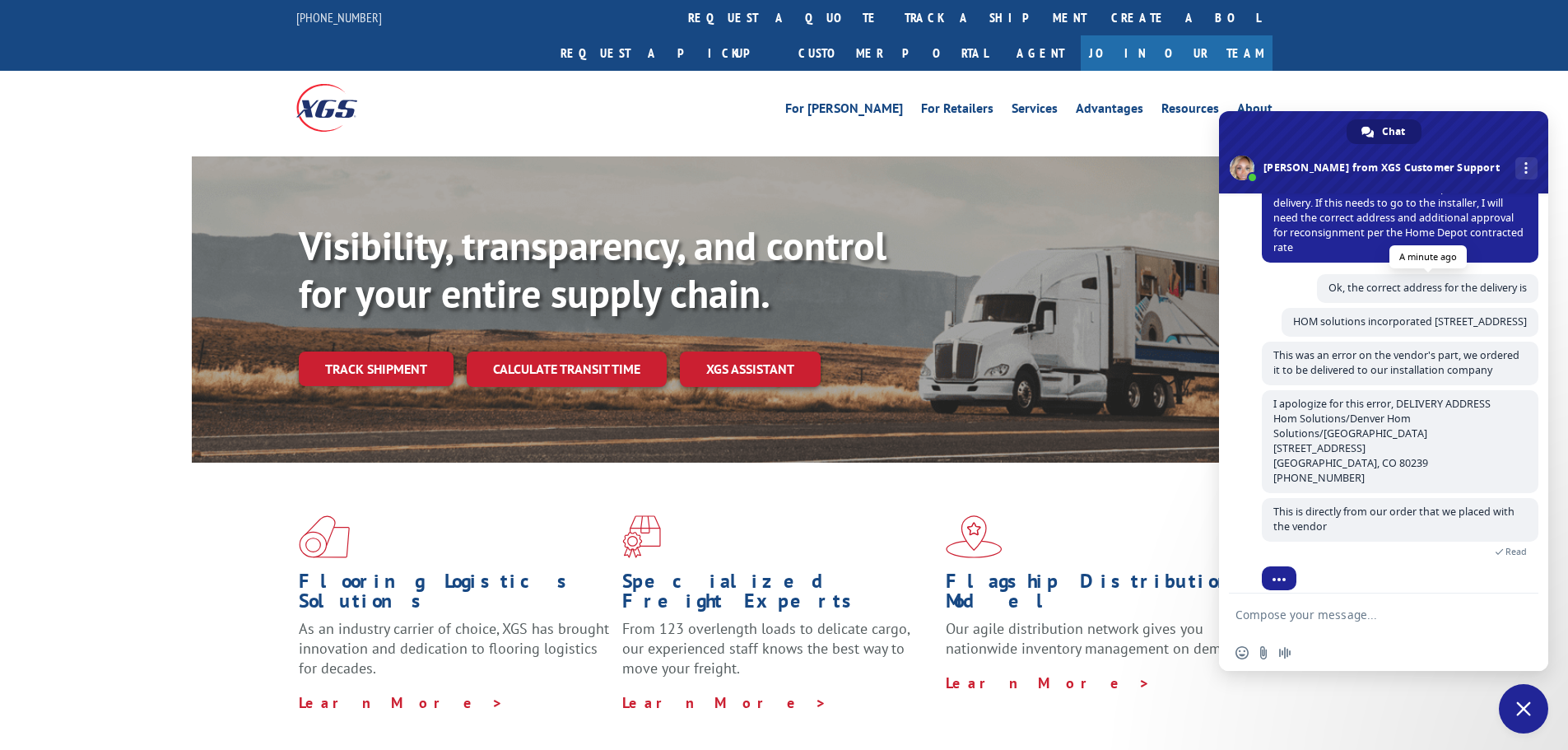
scroll to position [233, 0]
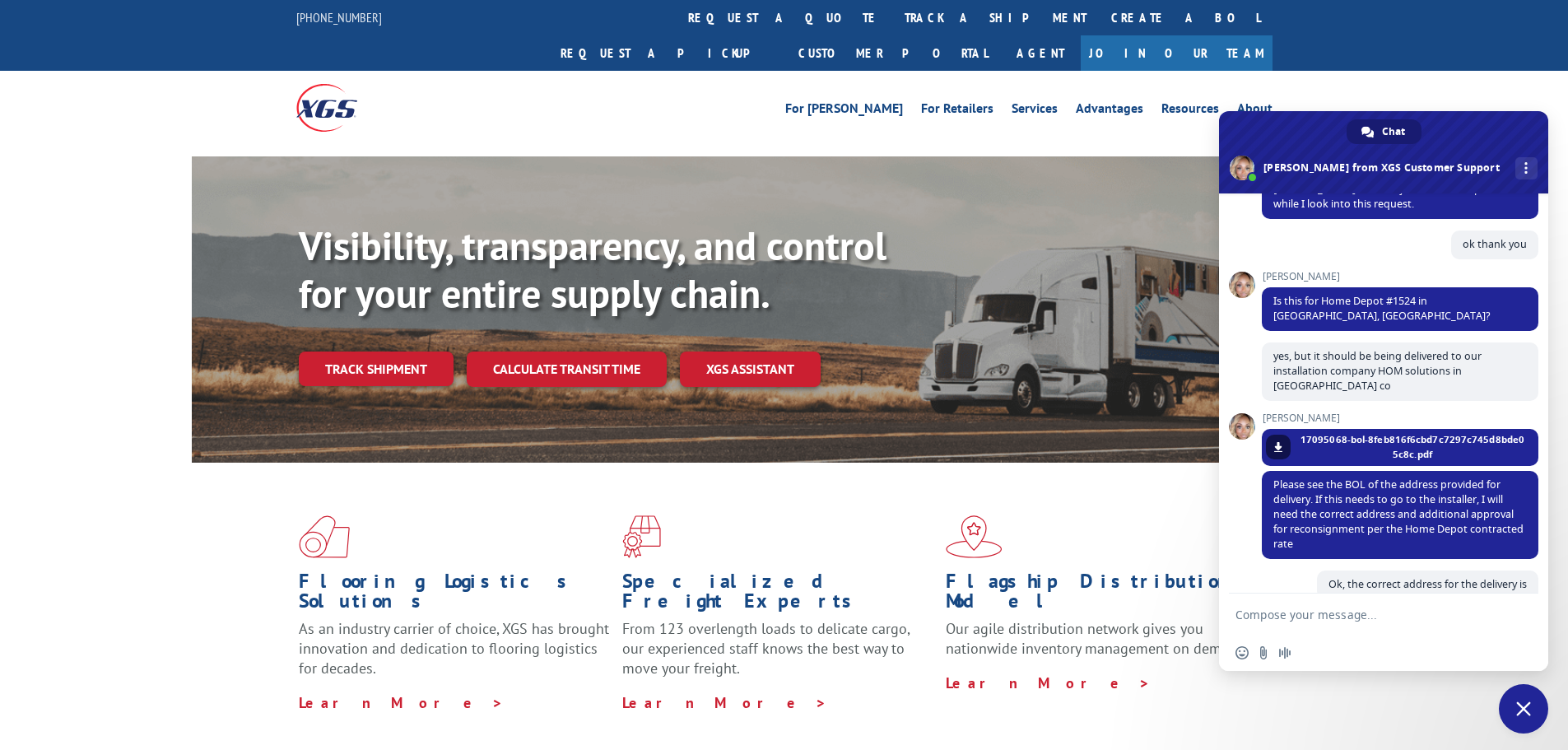
click at [1432, 619] on textarea "Compose your message..." at bounding box center [1367, 614] width 264 height 41
click at [1435, 601] on textarea "We approve the order being reconsined to" at bounding box center [1367, 606] width 264 height 56
click at [1470, 599] on textarea "We approve the order being reconsigneded to" at bounding box center [1367, 606] width 264 height 56
click at [1482, 596] on textarea "We approve the order being reconsigned to" at bounding box center [1367, 606] width 264 height 56
type textarea "We approve the order being reconsigned to be delivered to the address in [GEOGR…"
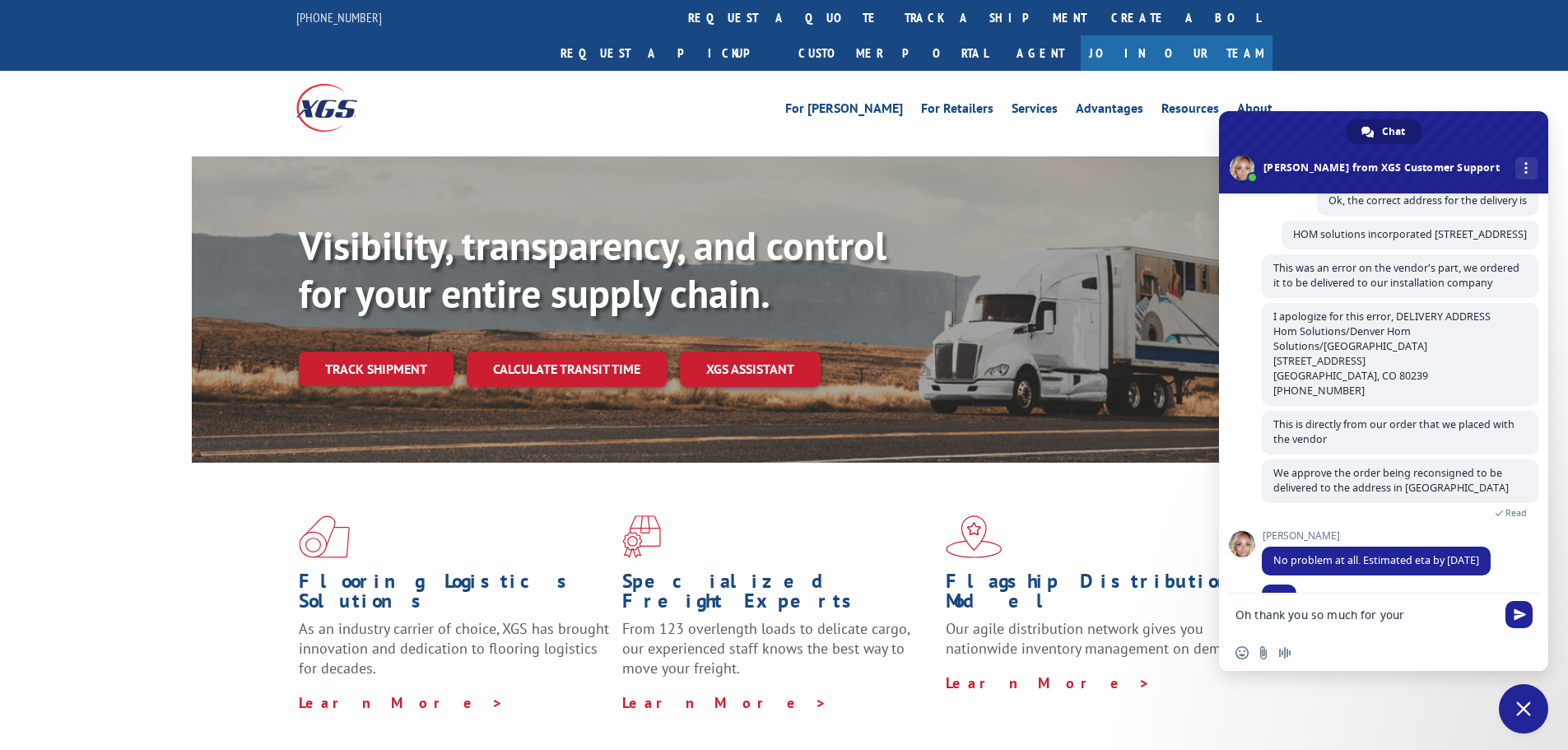
scroll to position [650, 0]
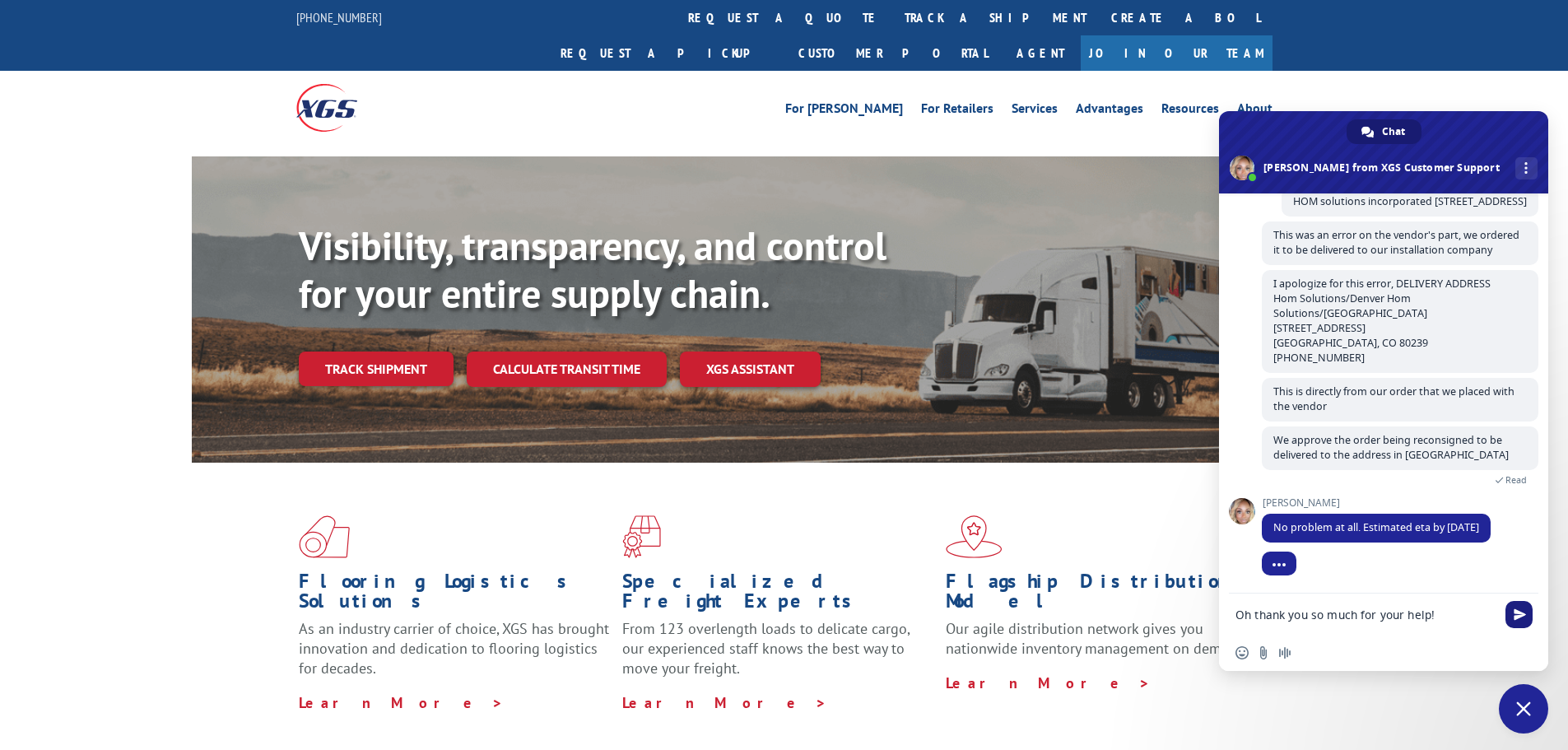
type textarea "Oh thank you so much for your help!"
click at [1516, 621] on span "Send" at bounding box center [1518, 614] width 27 height 27
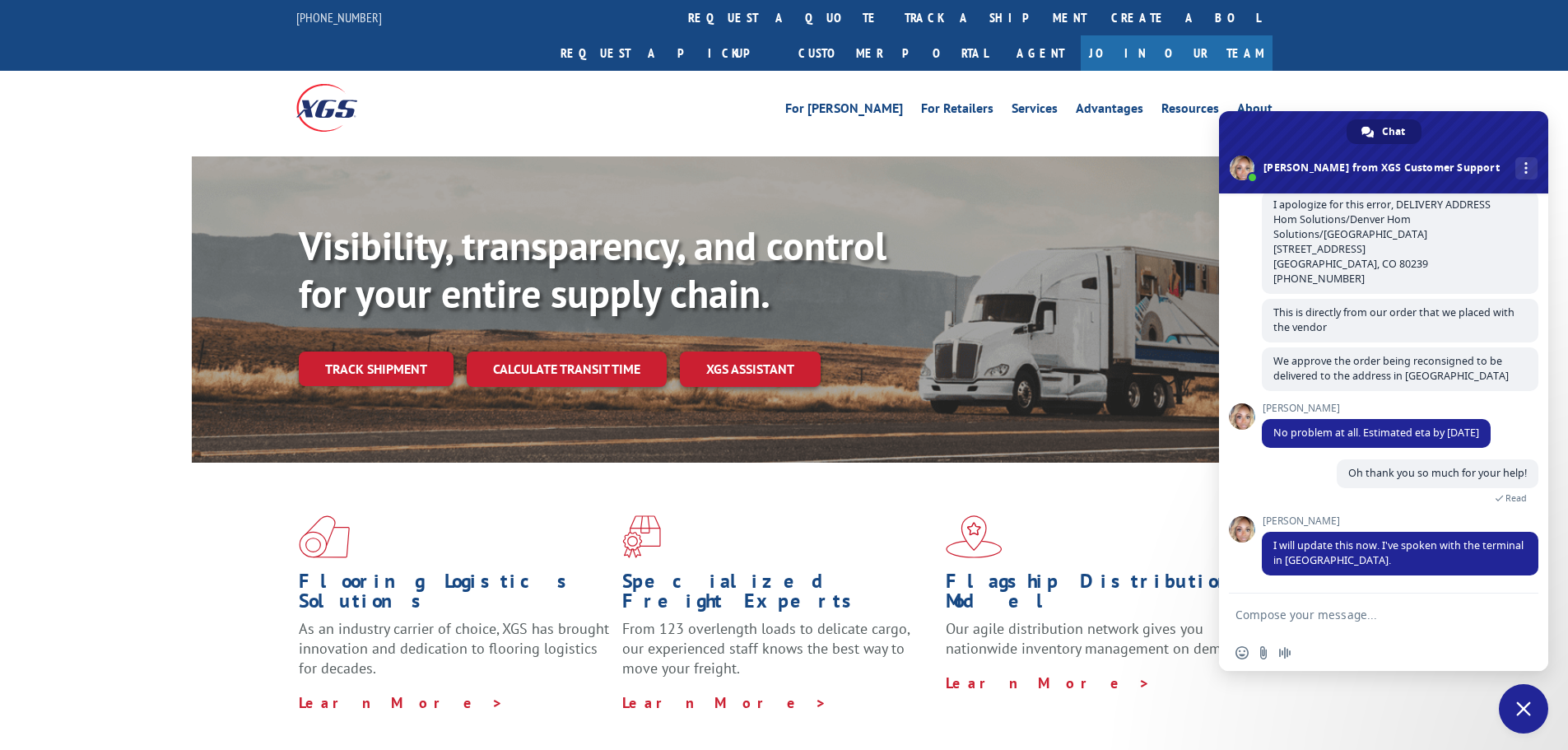
scroll to position [871, 0]
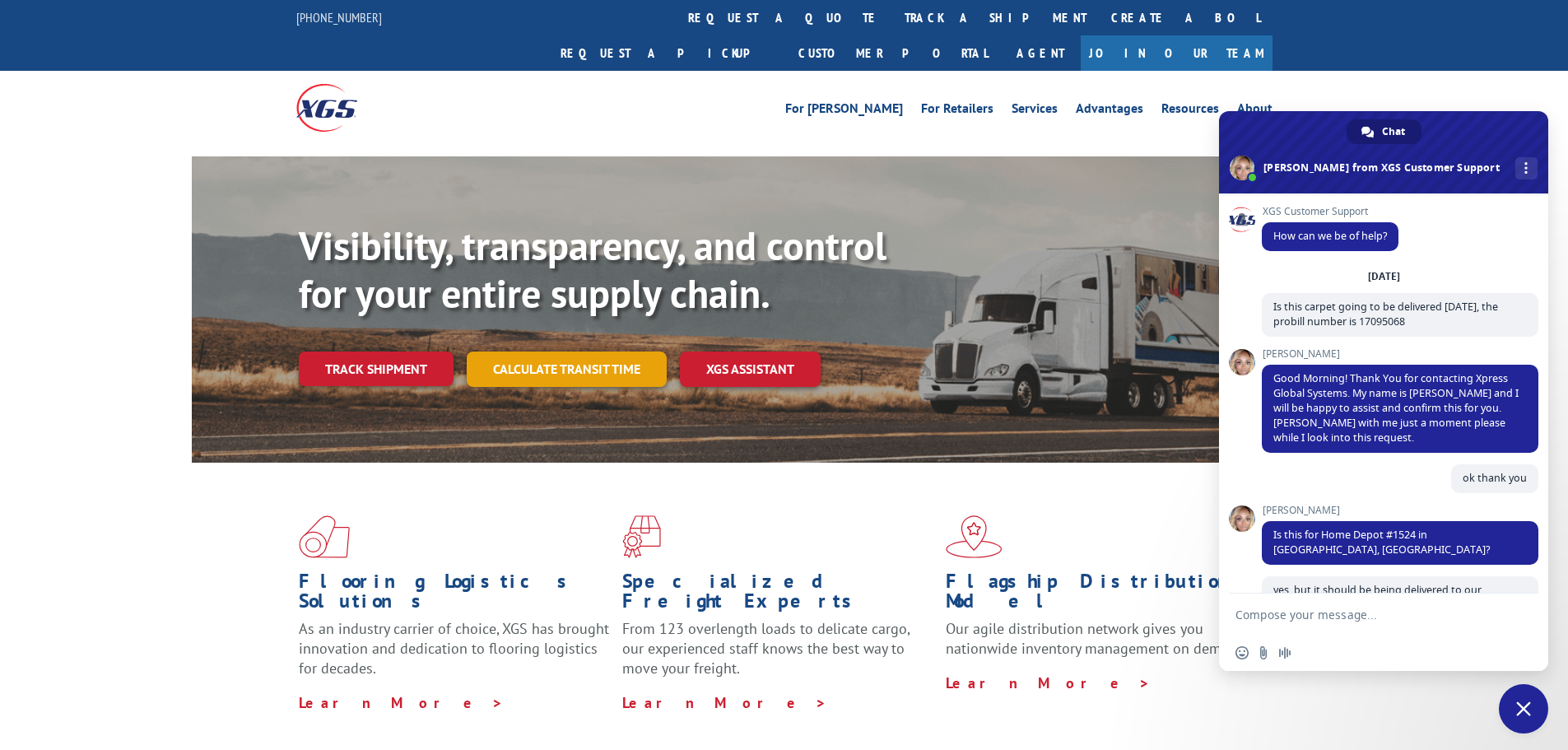
click at [578, 351] on link "Calculate transit time" at bounding box center [567, 369] width 200 height 35
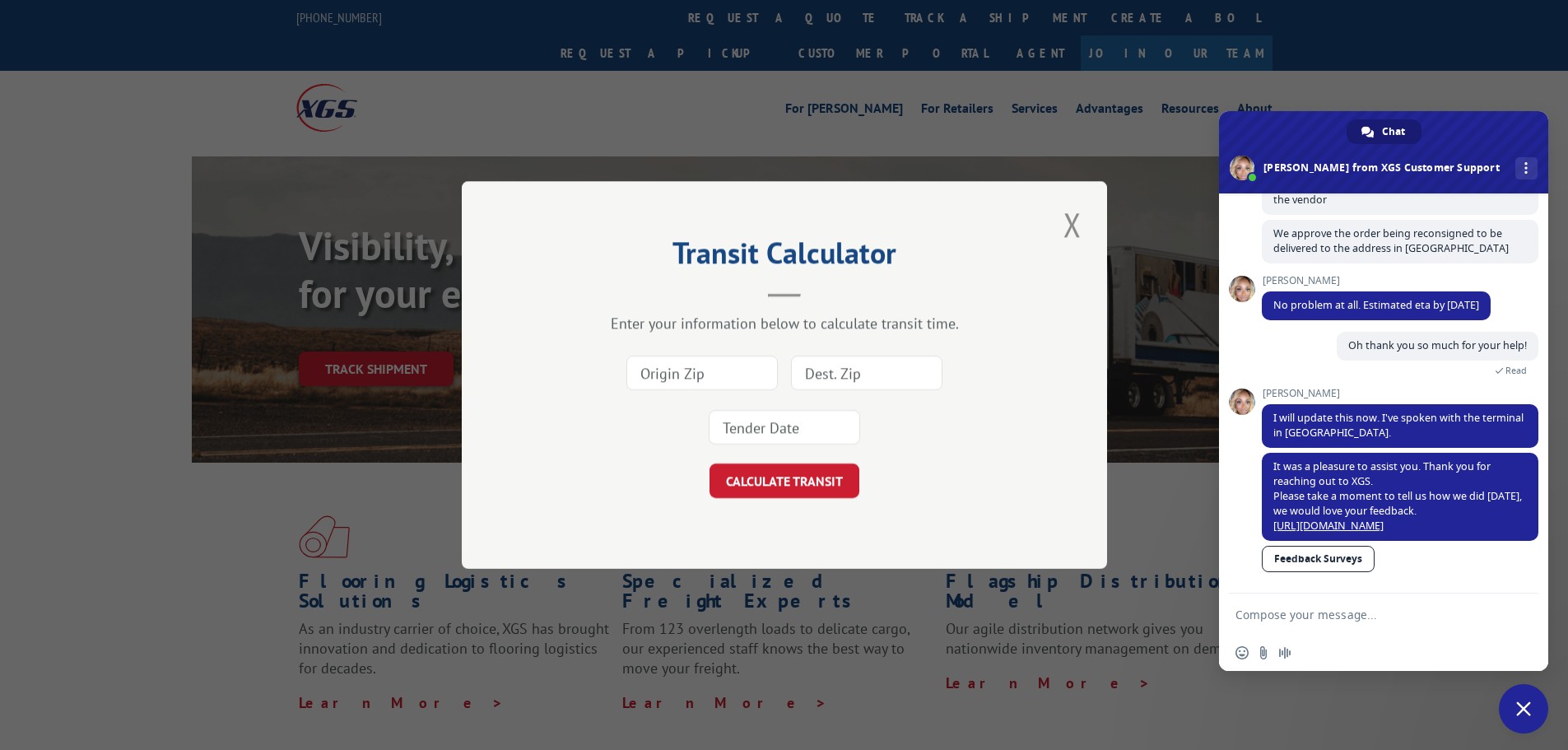
click at [1531, 715] on span "Close chat" at bounding box center [1524, 709] width 15 height 15
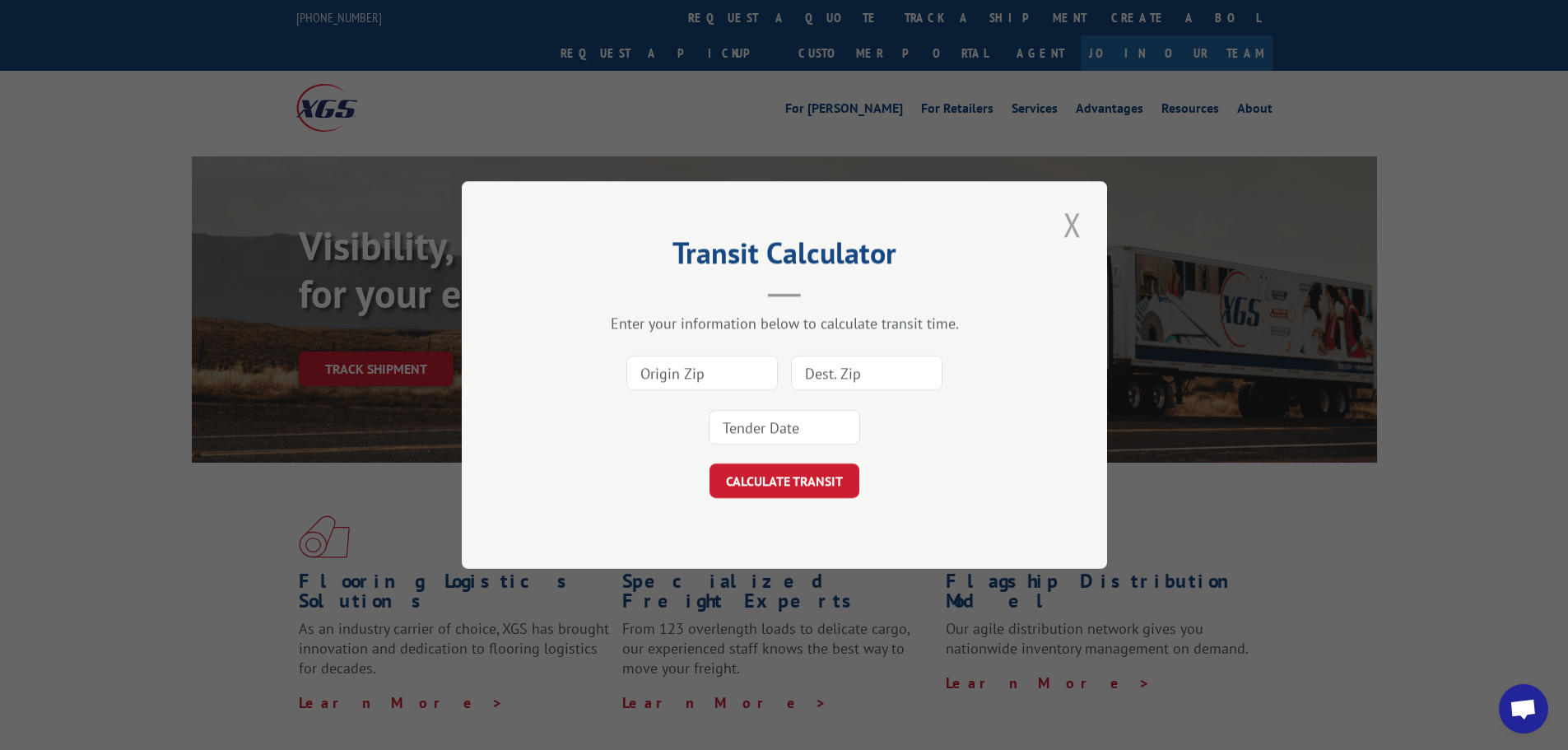
click at [1070, 220] on button "Close modal" at bounding box center [1073, 224] width 28 height 45
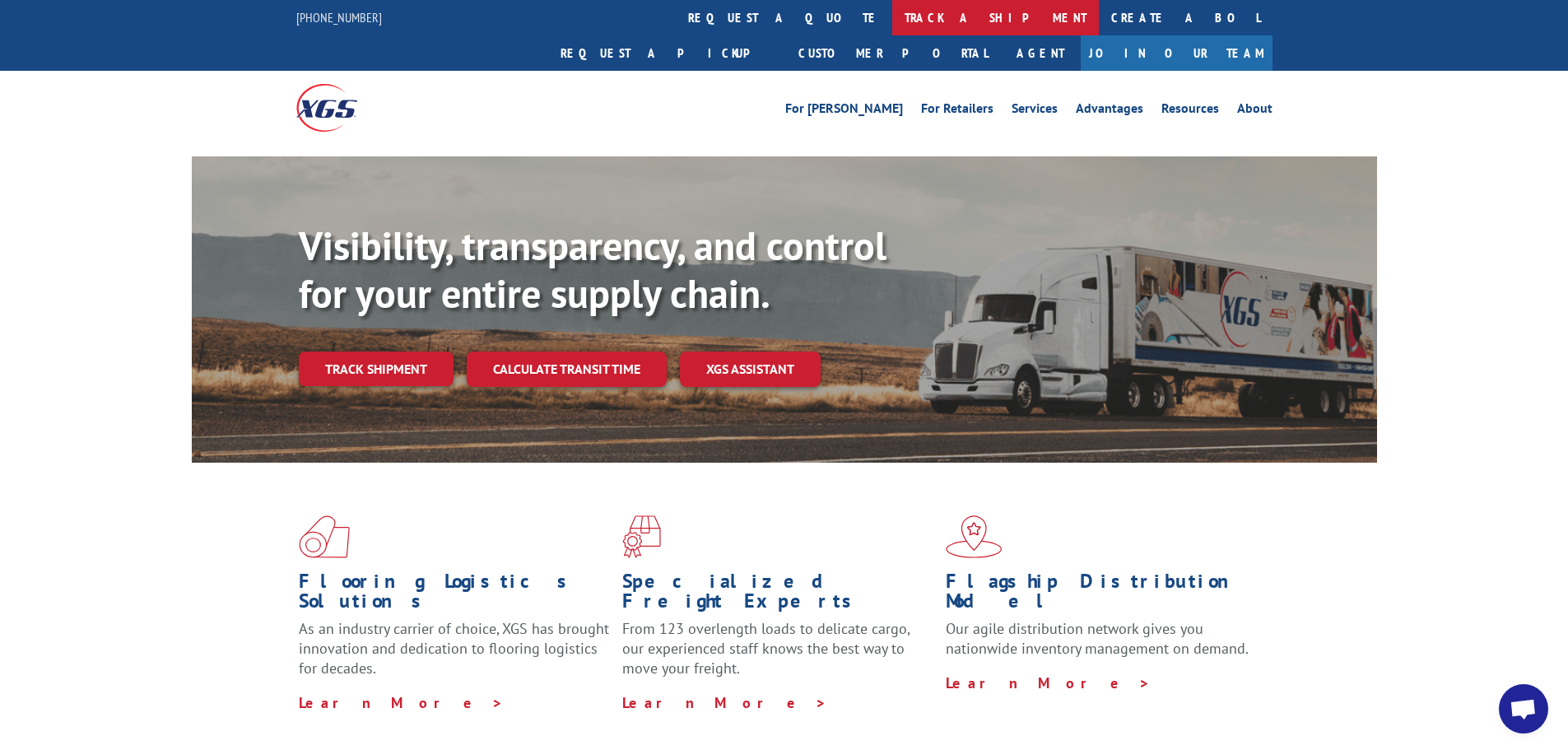
click at [892, 21] on link "track a shipment" at bounding box center [995, 18] width 207 height 35
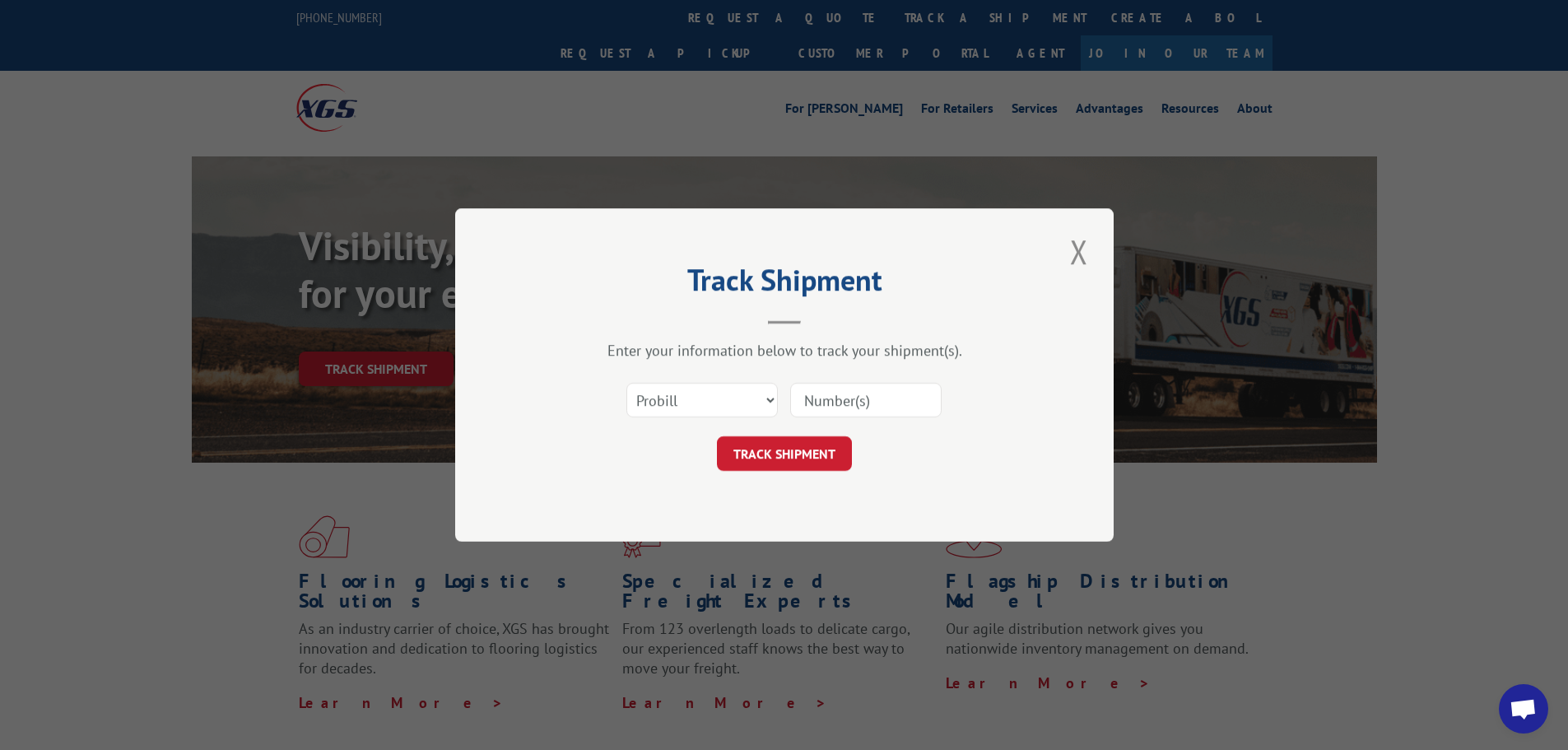
paste input "17308554"
type input "17308554"
click at [816, 460] on button "TRACK SHIPMENT" at bounding box center [784, 453] width 135 height 35
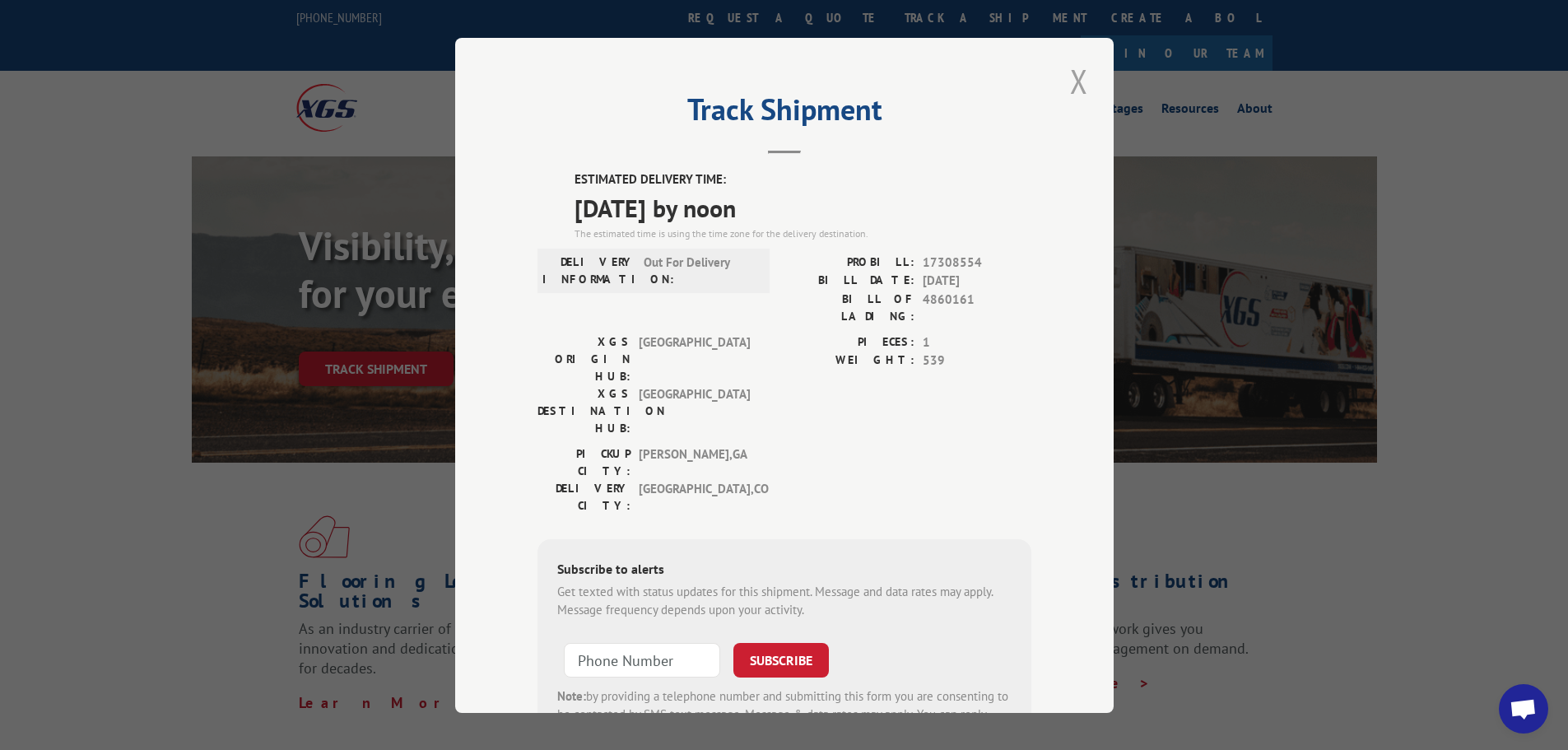
click at [1070, 75] on button "Close modal" at bounding box center [1079, 81] width 28 height 45
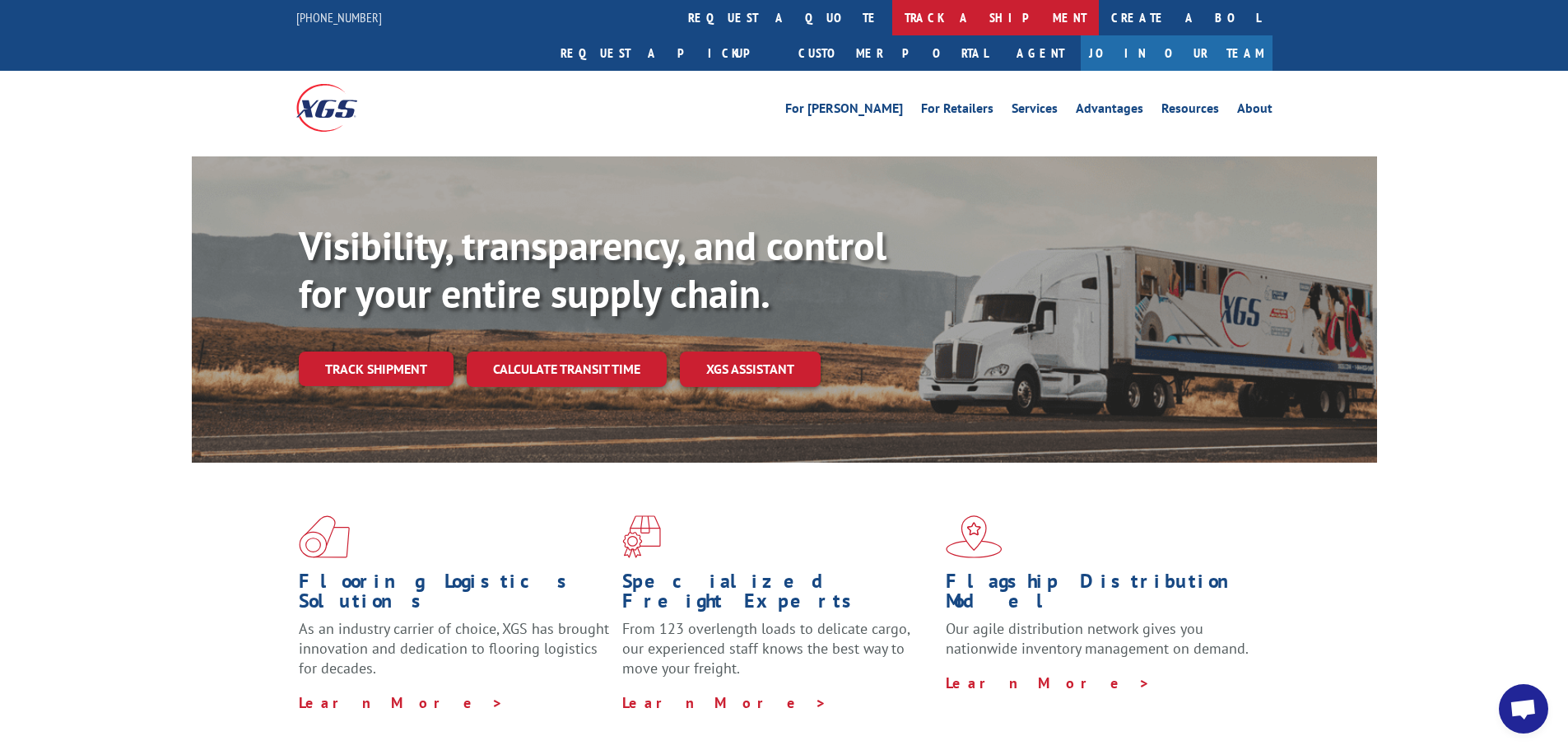
click at [892, 17] on link "track a shipment" at bounding box center [995, 18] width 207 height 35
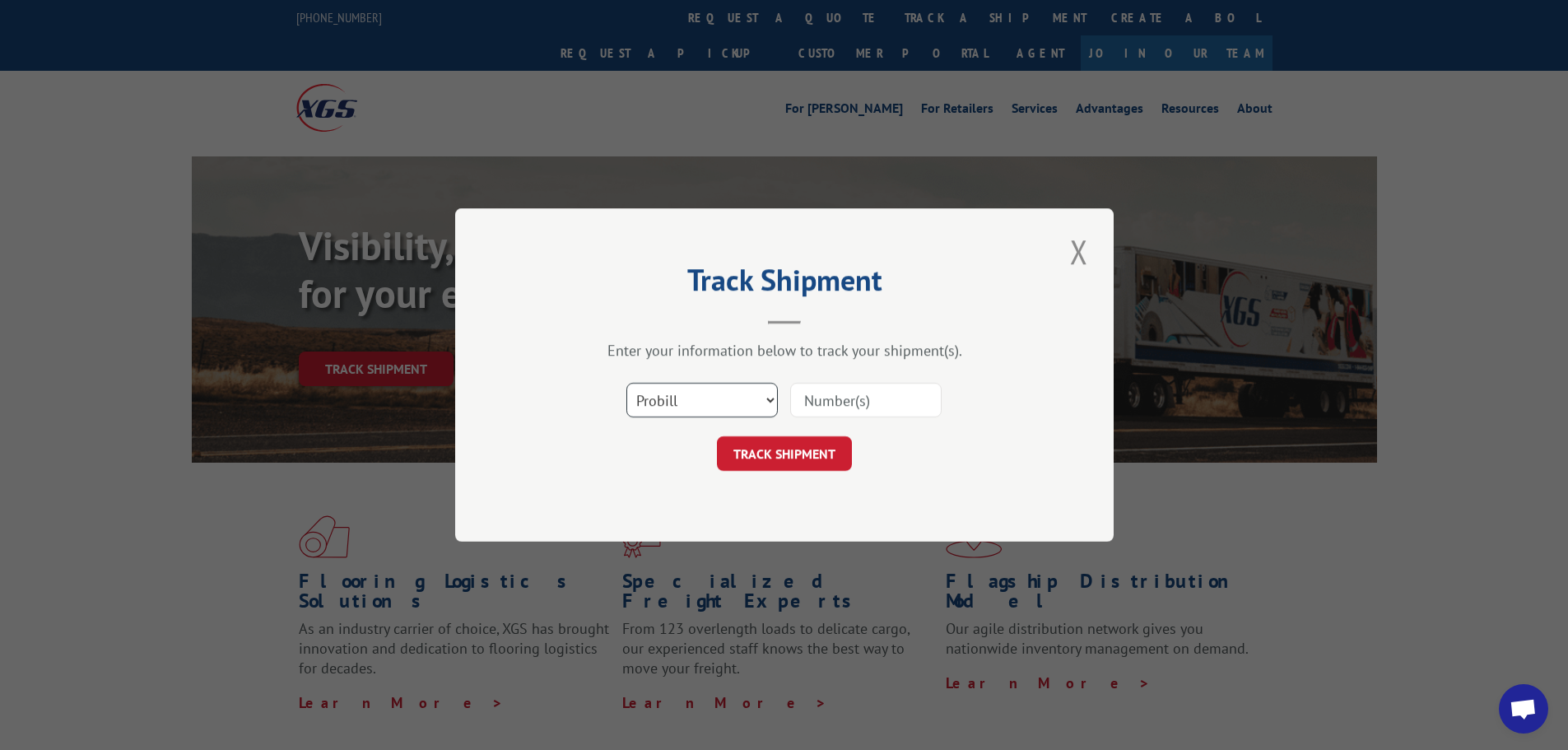
click at [738, 403] on select "Select category... Probill BOL PO" at bounding box center [702, 400] width 151 height 35
click at [626, 383] on select "Select category... Probill BOL PO" at bounding box center [702, 400] width 151 height 35
click at [737, 400] on select "Select category... Probill BOL PO" at bounding box center [702, 400] width 151 height 35
select select "probill"
click at [626, 383] on select "Select category... Probill BOL PO" at bounding box center [702, 400] width 151 height 35
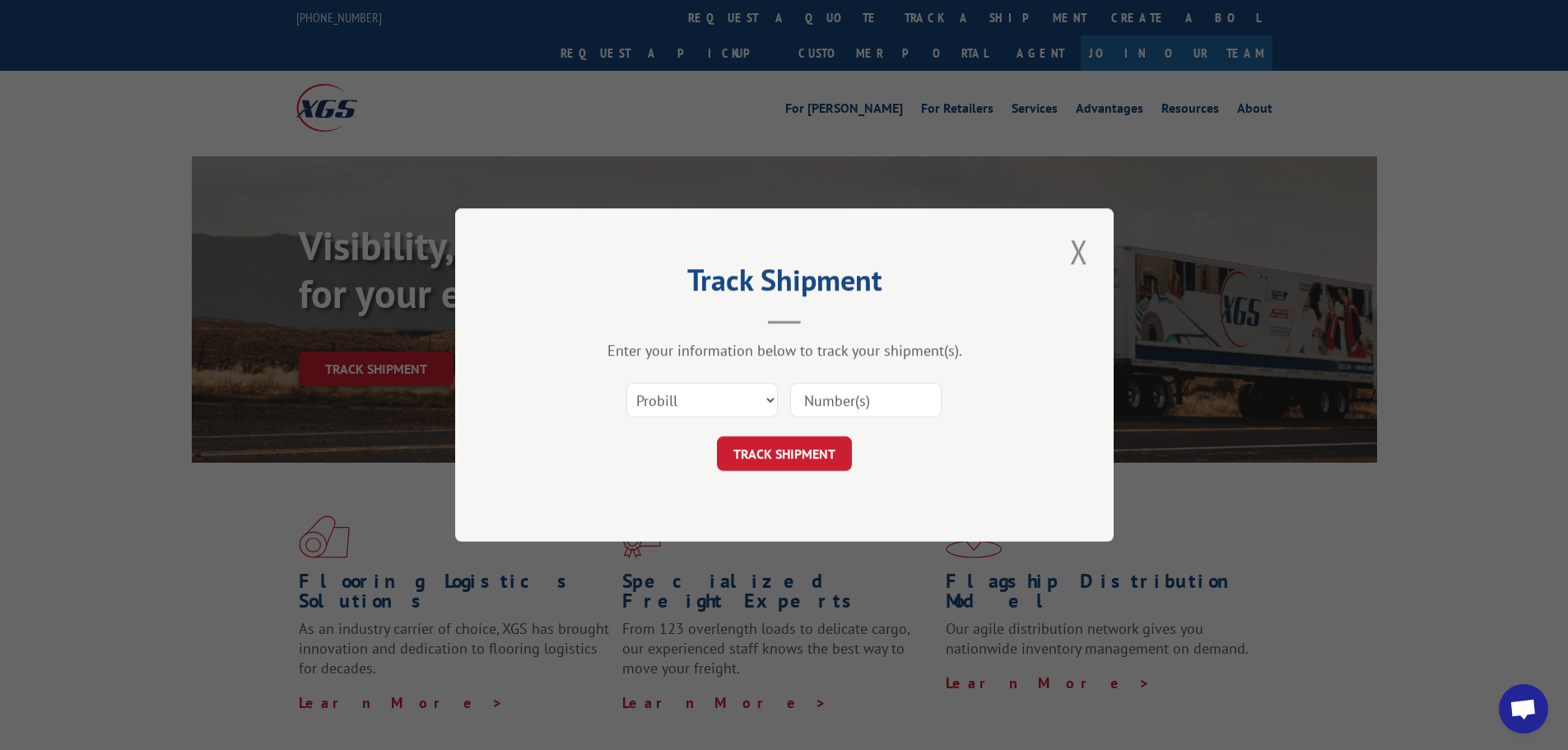
paste input "279831250801"
type input "279831250801"
click at [812, 459] on button "TRACK SHIPMENT" at bounding box center [784, 453] width 135 height 35
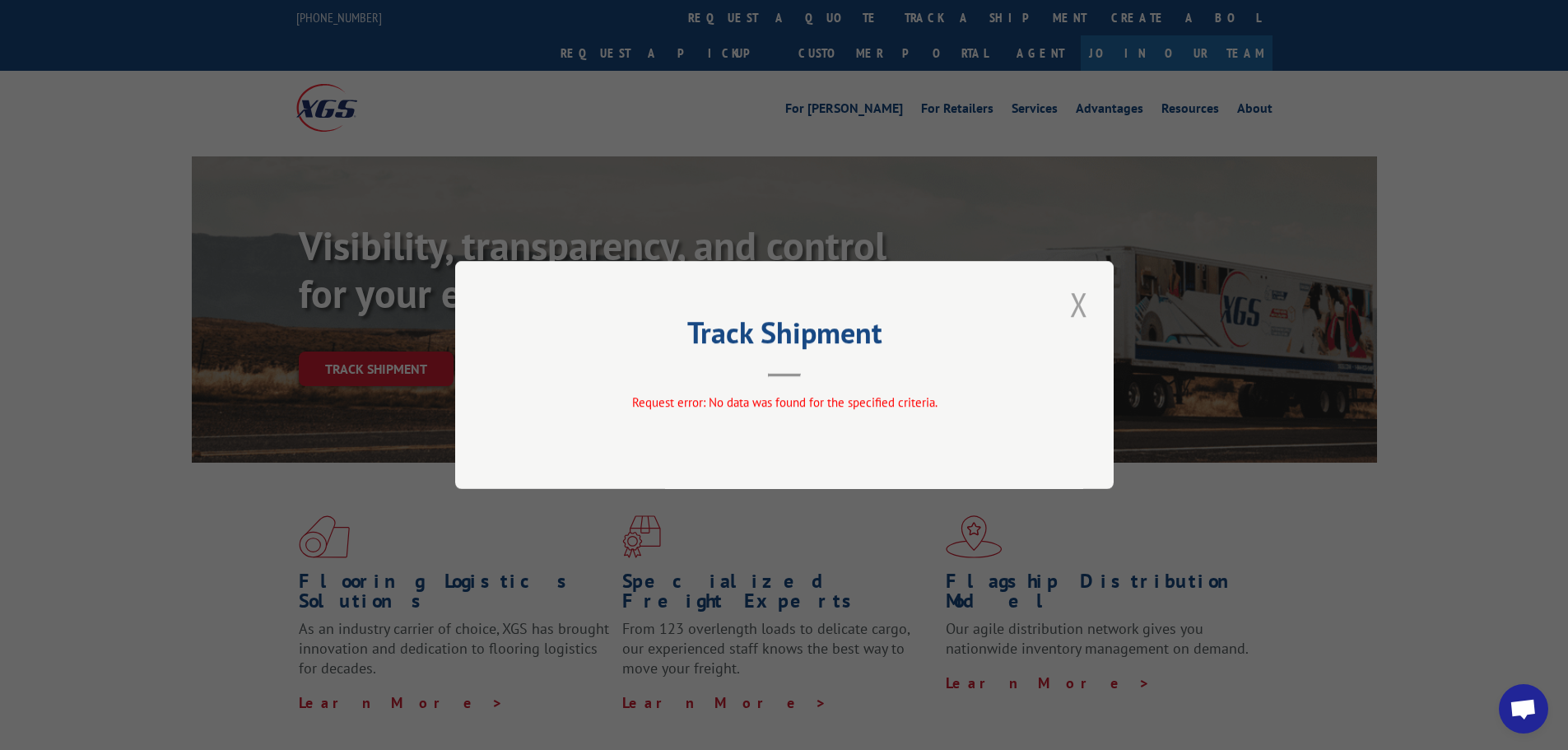
click at [1081, 301] on button "Close modal" at bounding box center [1079, 304] width 28 height 45
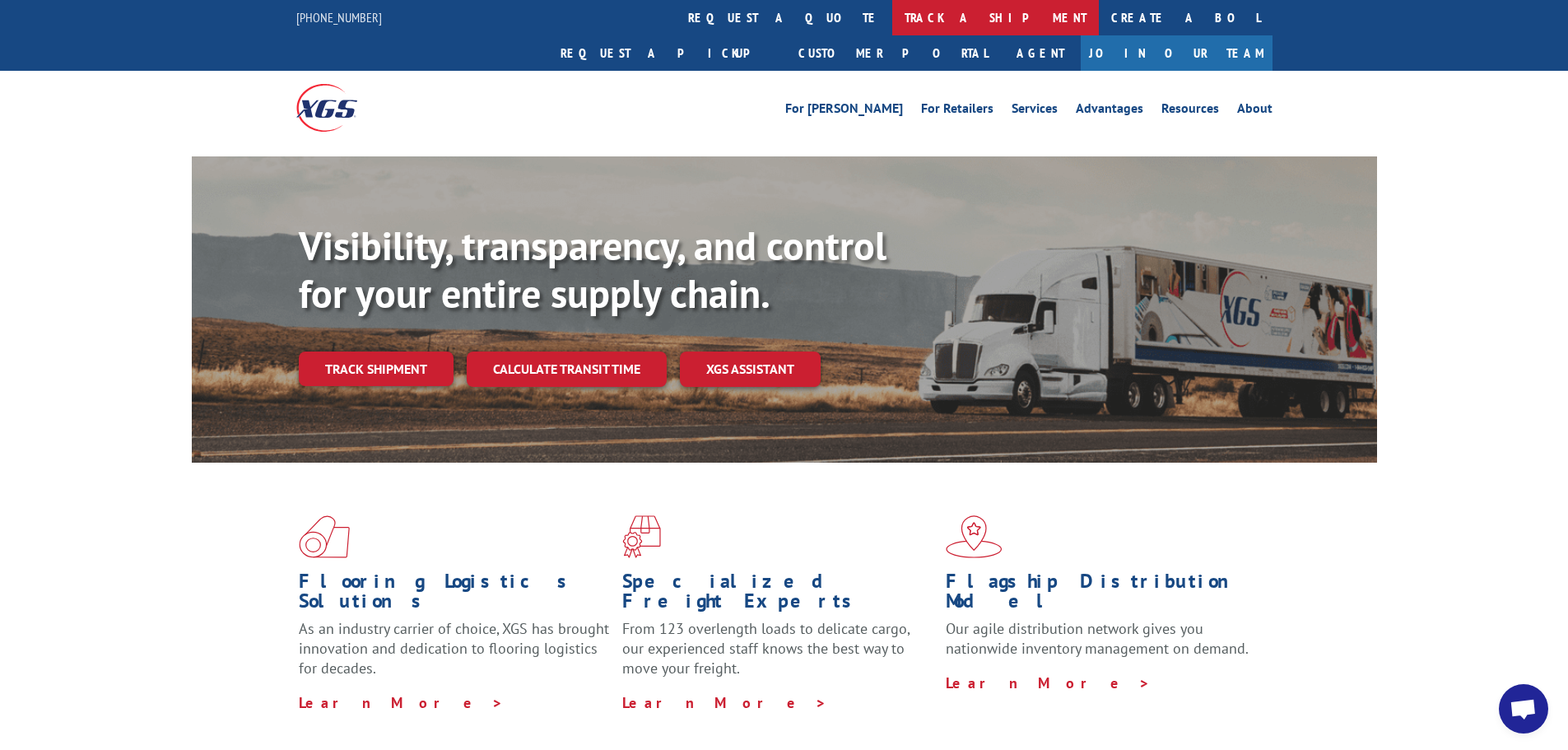
click at [892, 15] on link "track a shipment" at bounding box center [995, 18] width 207 height 35
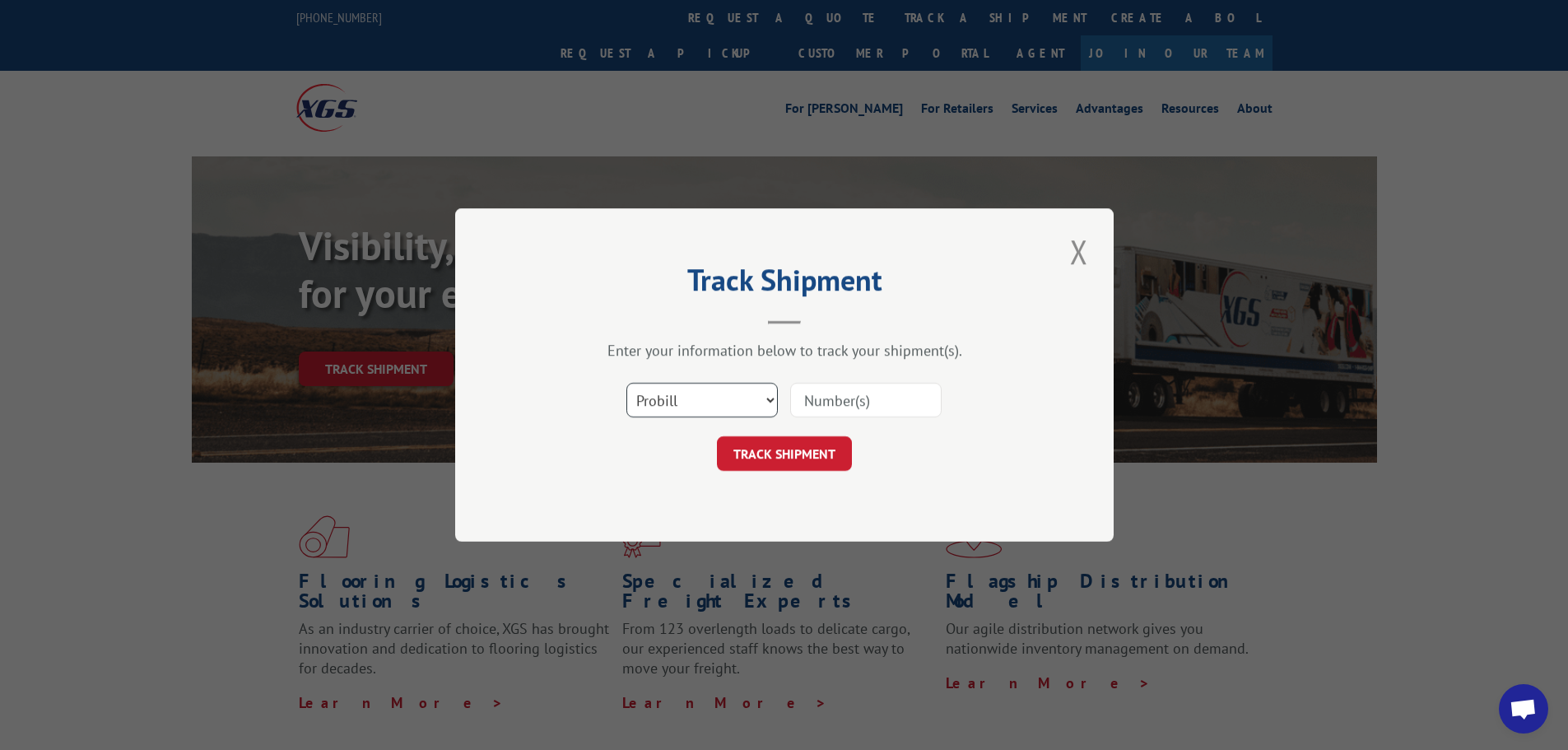
click at [694, 400] on select "Select category... Probill BOL PO" at bounding box center [702, 400] width 151 height 35
select select "bol"
click at [626, 383] on select "Select category... Probill BOL PO" at bounding box center [702, 400] width 151 height 35
paste input "419690"
type input "419690"
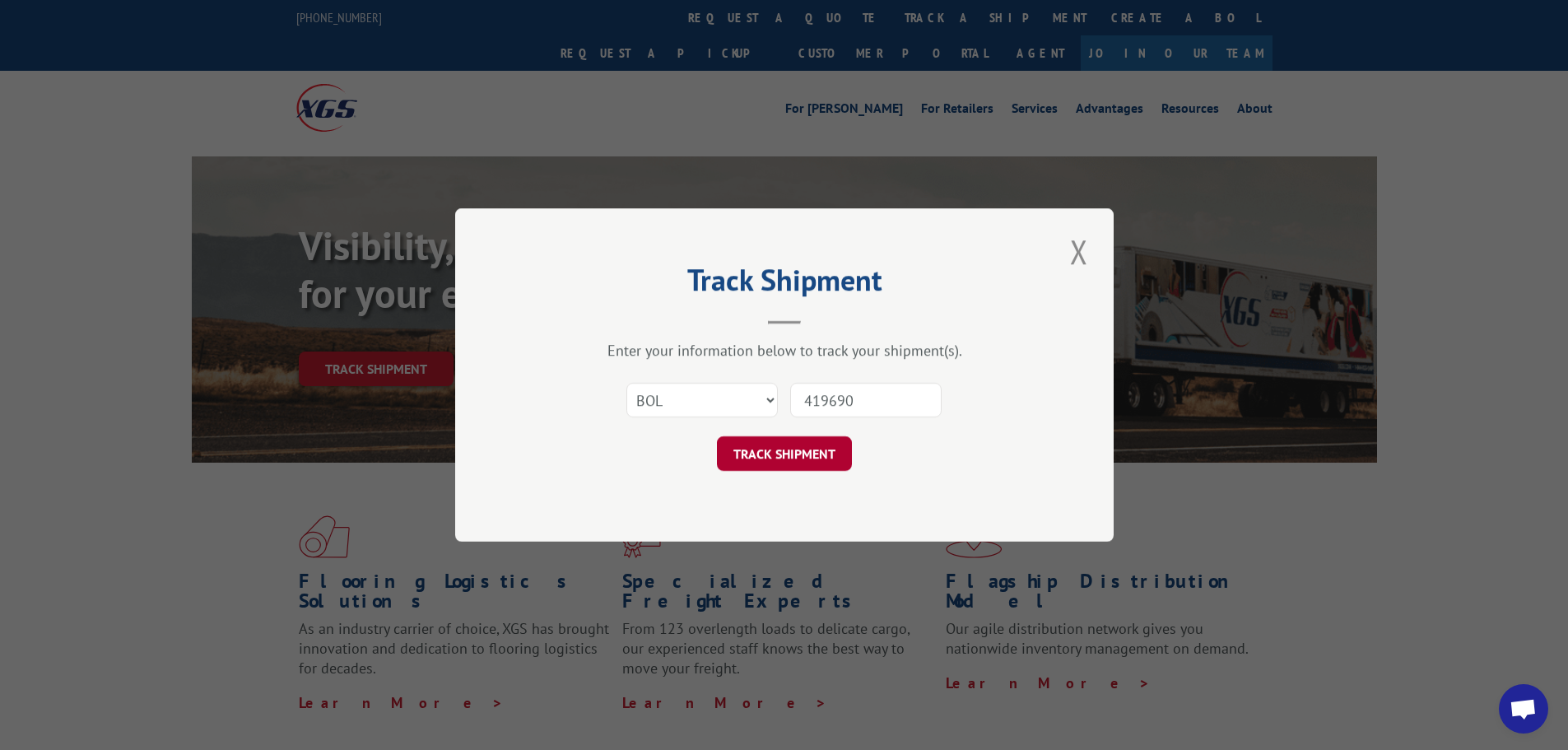
click at [813, 453] on button "TRACK SHIPMENT" at bounding box center [784, 453] width 135 height 35
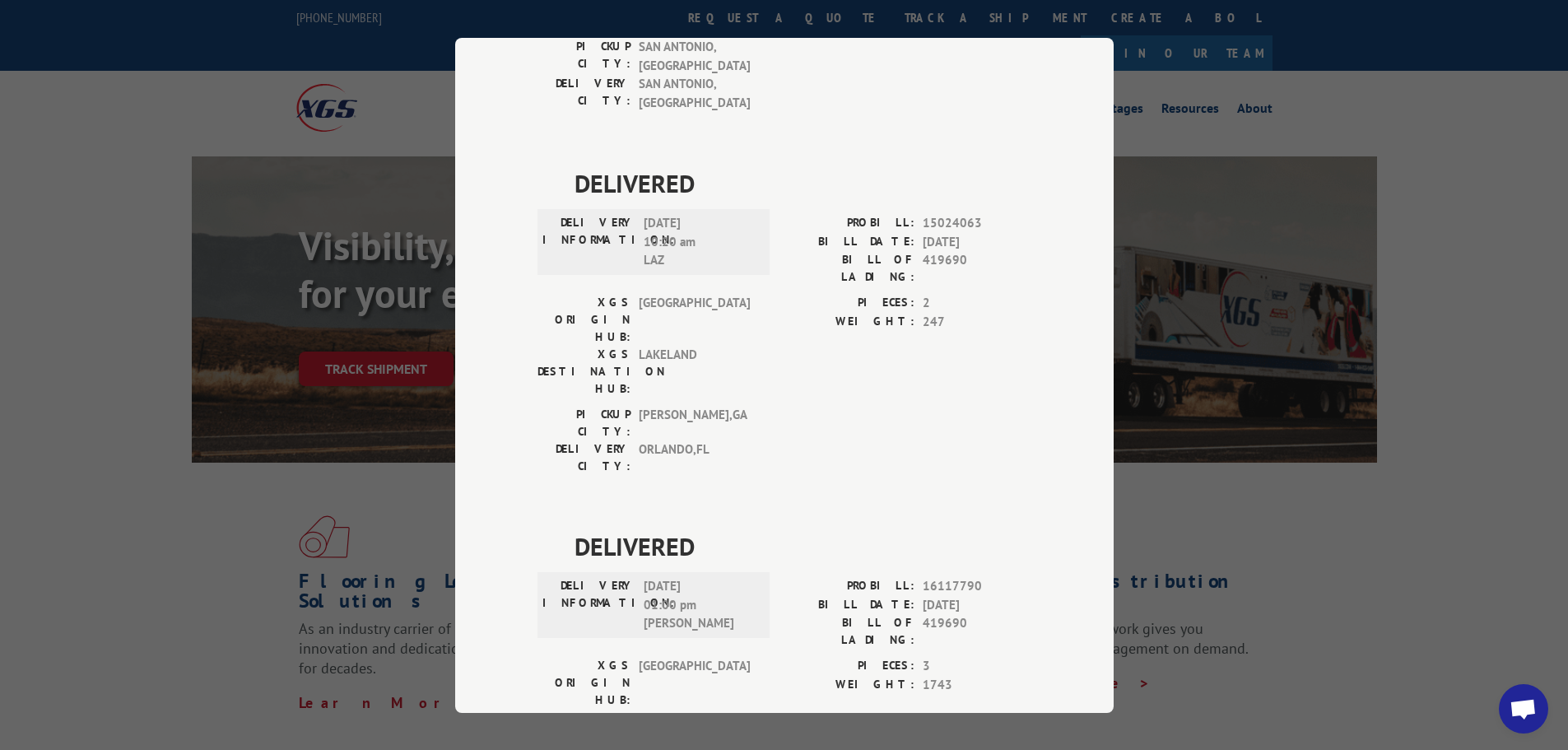
scroll to position [869, 0]
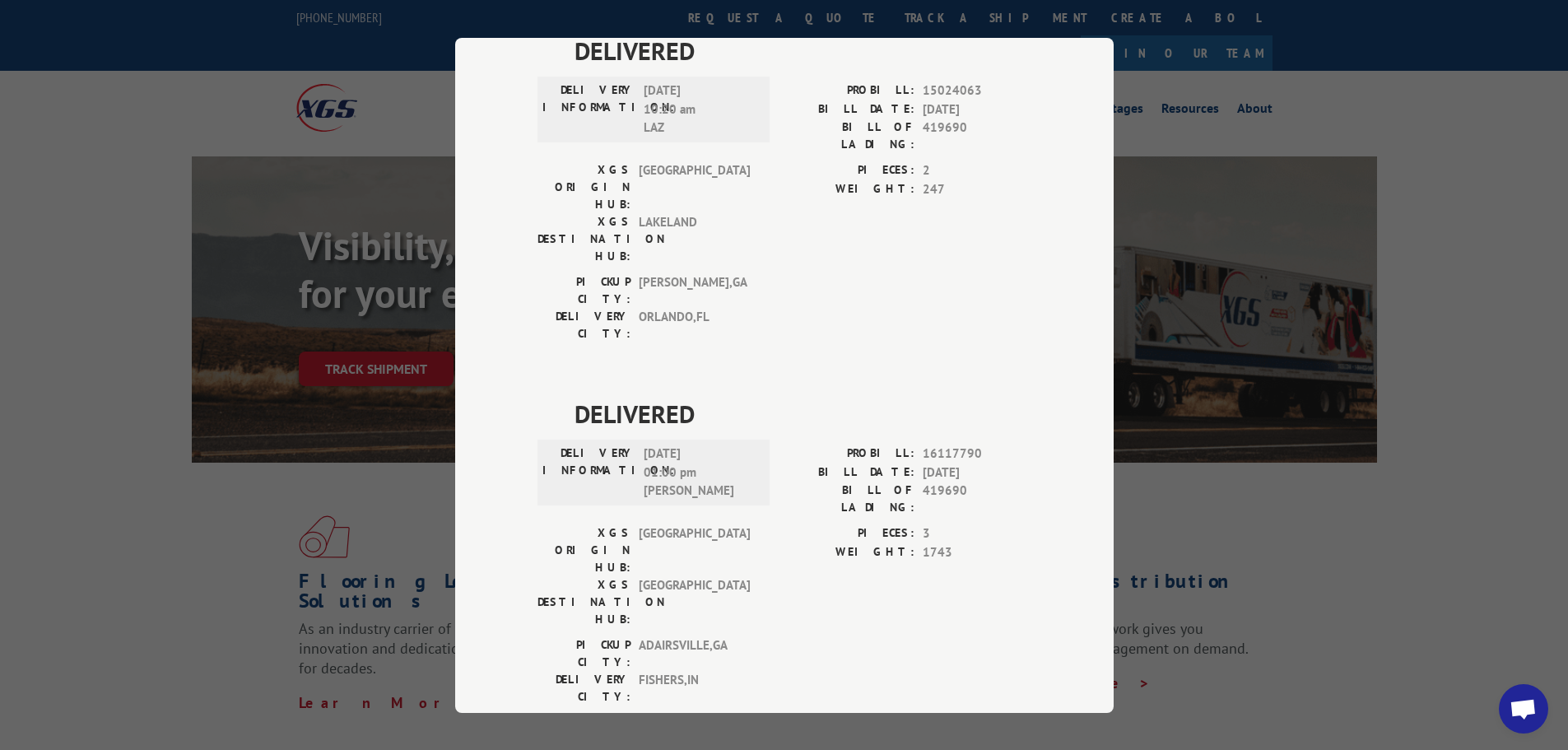
click at [1440, 239] on div "Track Shipment DELIVERED DELIVERY INFORMATION: PROBILL: 9546891 BILL DATE: [DAT…" at bounding box center [784, 375] width 1568 height 750
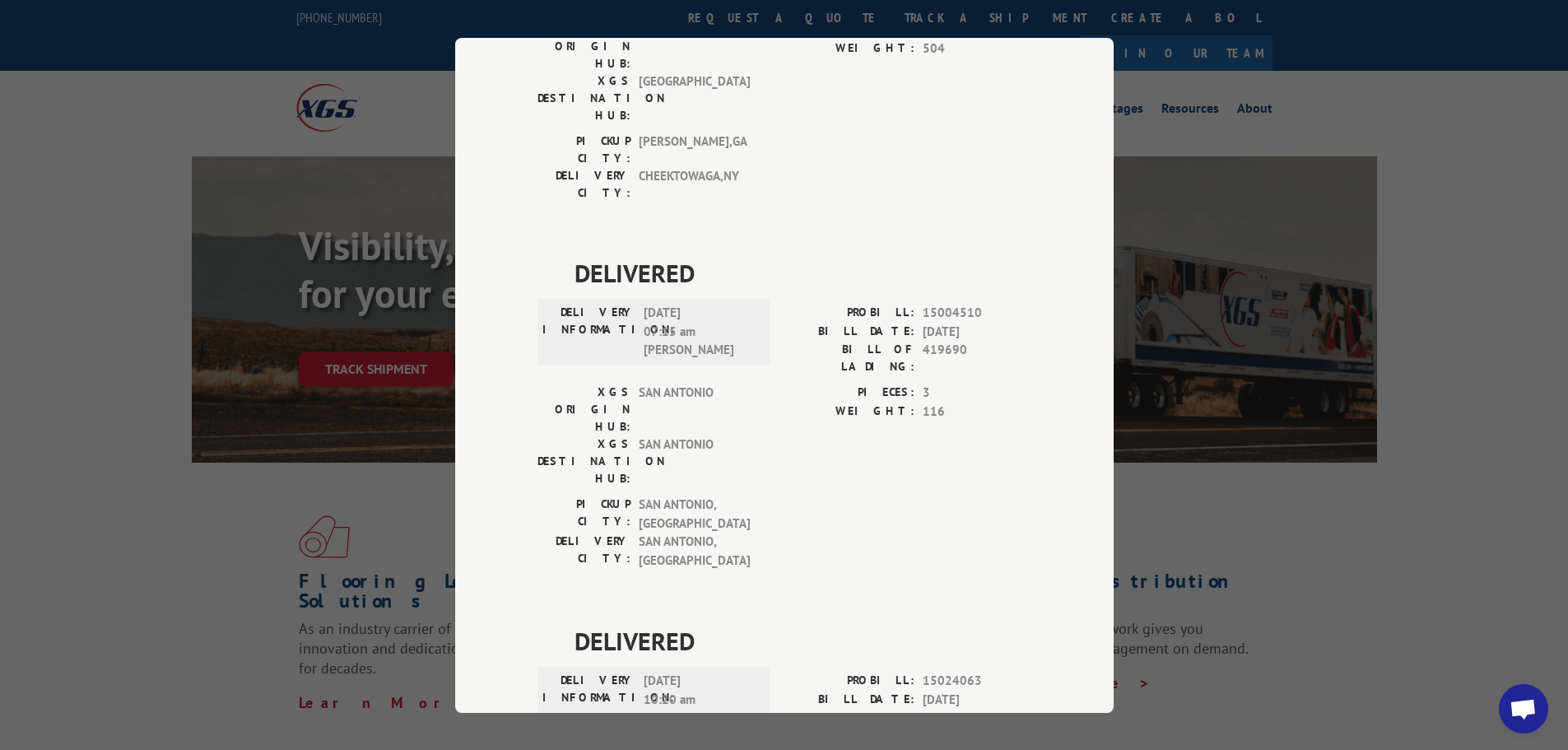
scroll to position [0, 0]
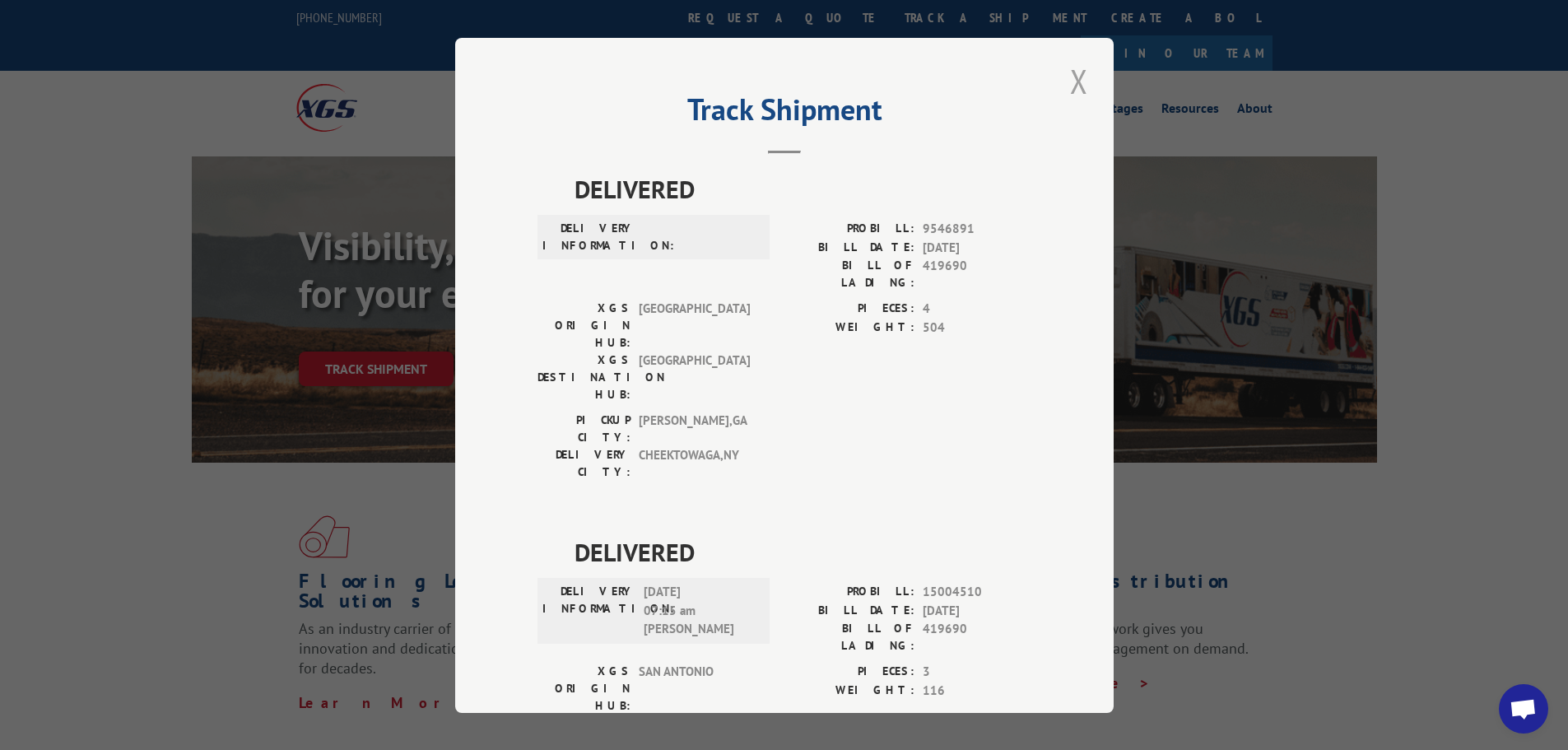
click at [1082, 79] on button "Close modal" at bounding box center [1079, 81] width 28 height 45
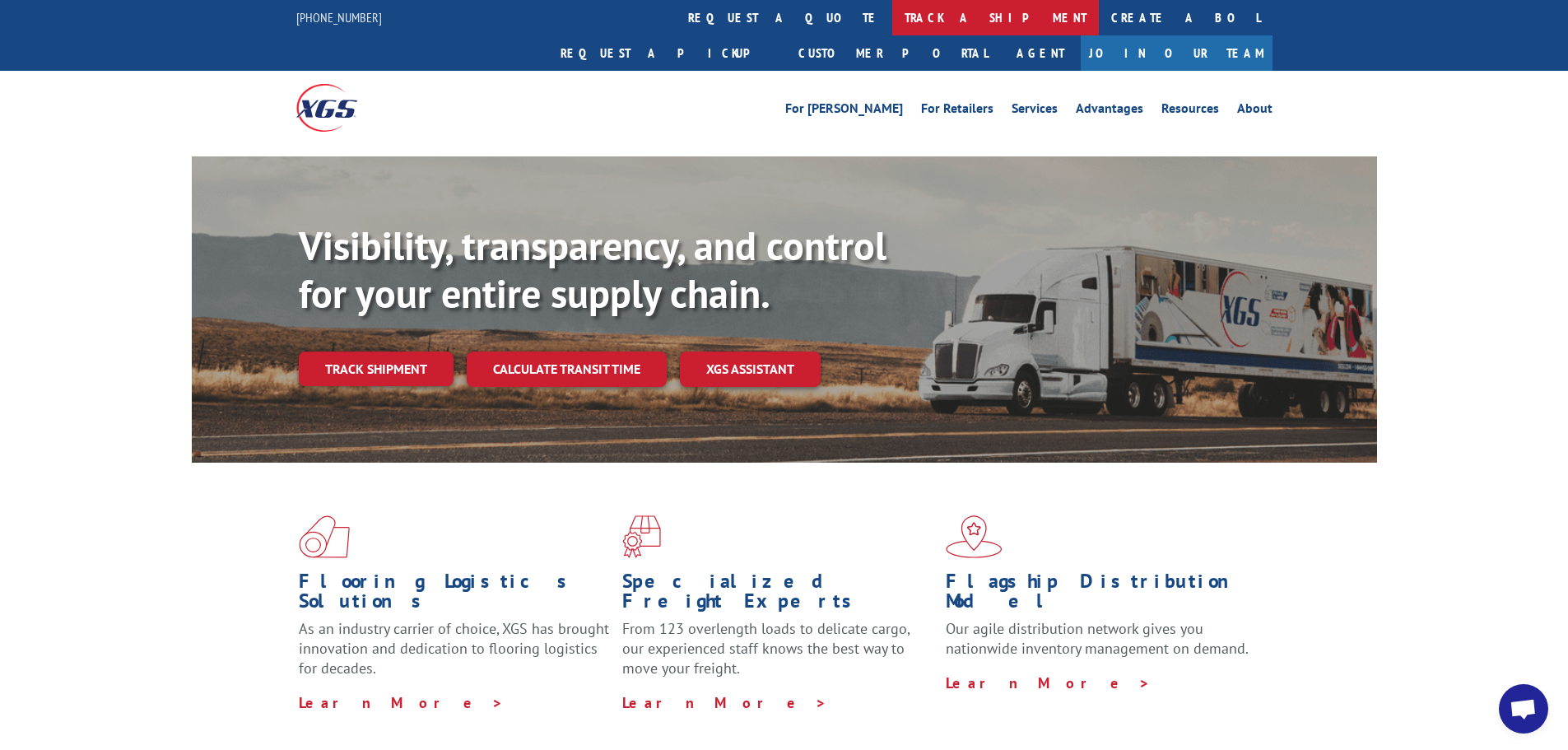
click at [892, 13] on link "track a shipment" at bounding box center [995, 18] width 207 height 35
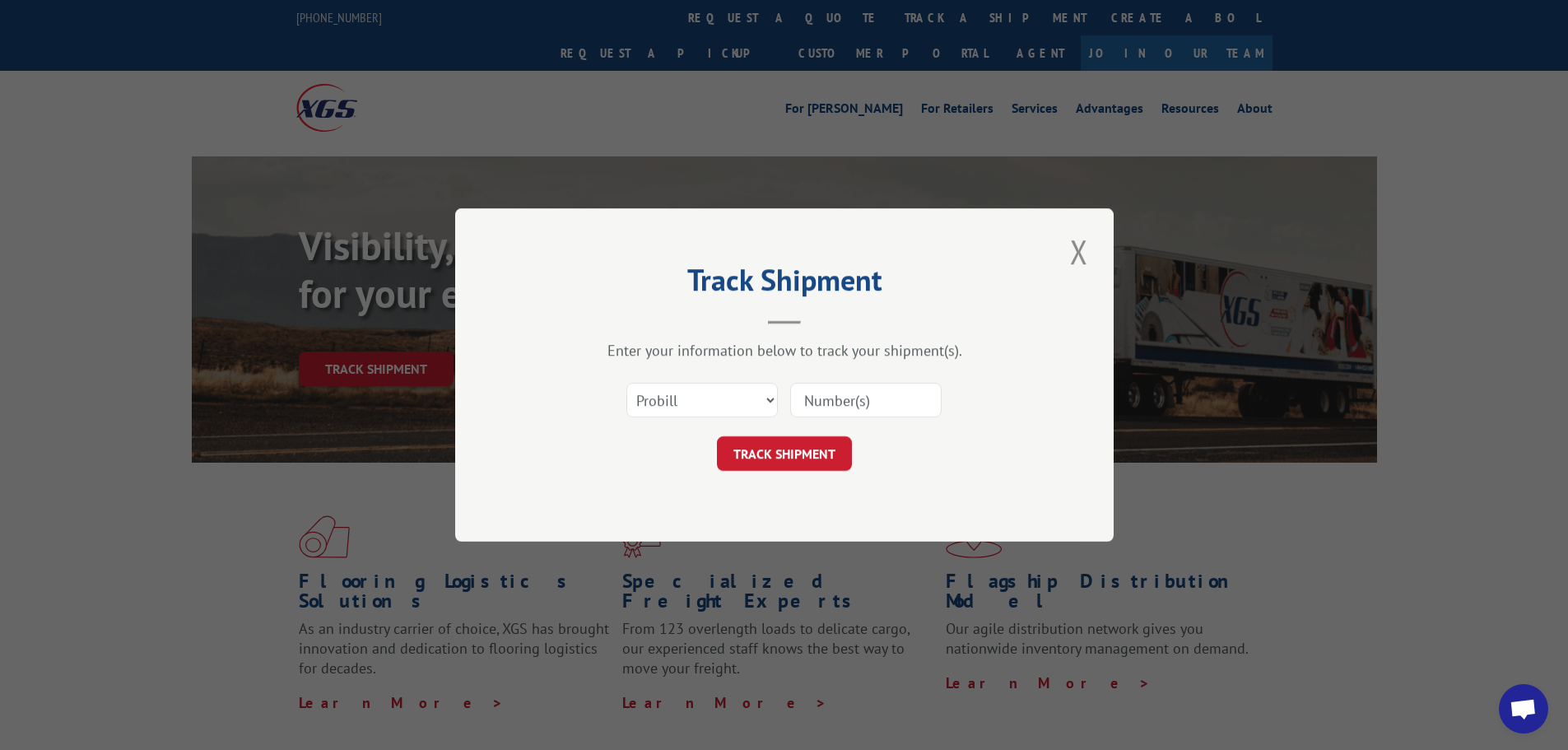
paste input "17153209"
type input "17153209"
click at [786, 455] on button "TRACK SHIPMENT" at bounding box center [784, 453] width 135 height 35
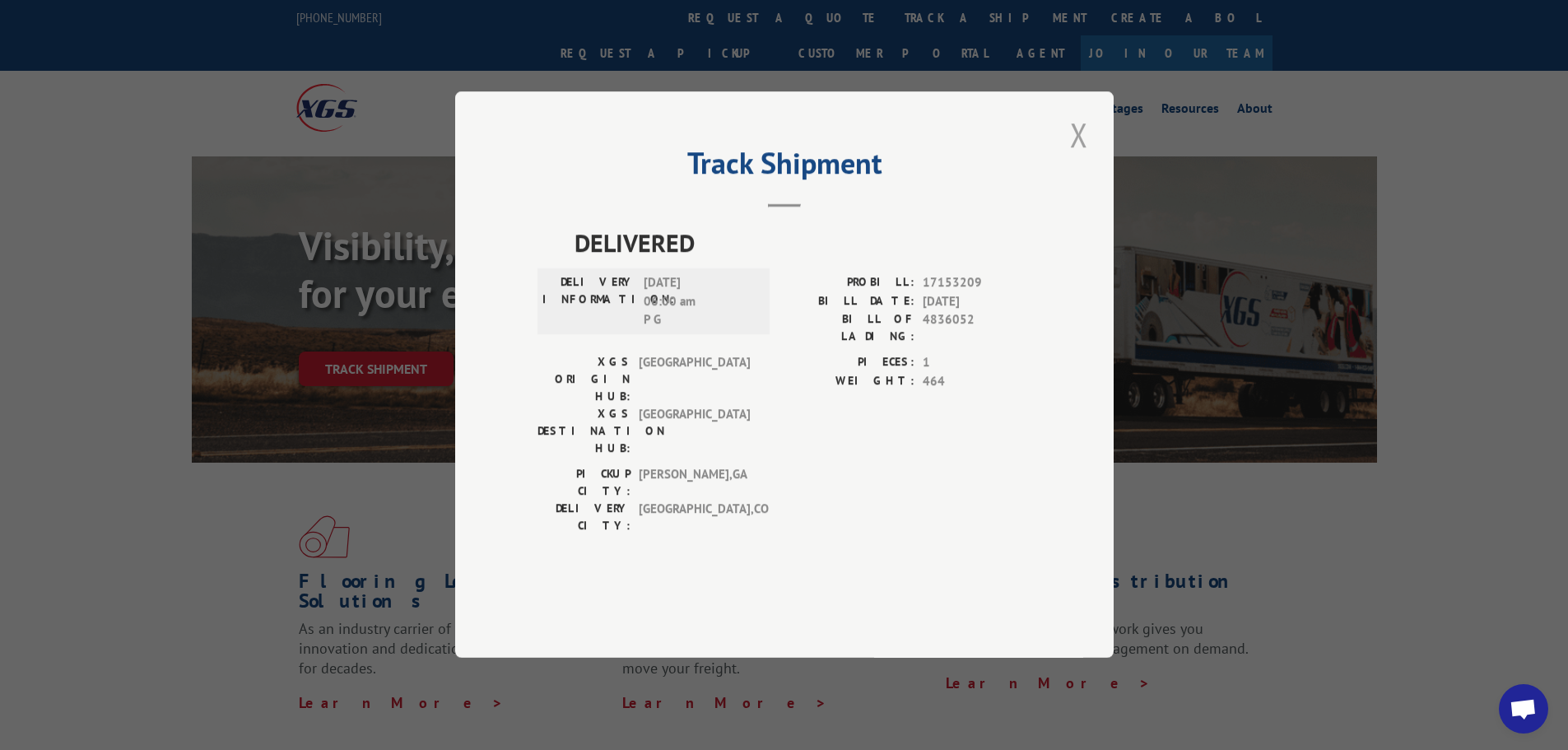
click at [1076, 157] on button "Close modal" at bounding box center [1079, 134] width 28 height 45
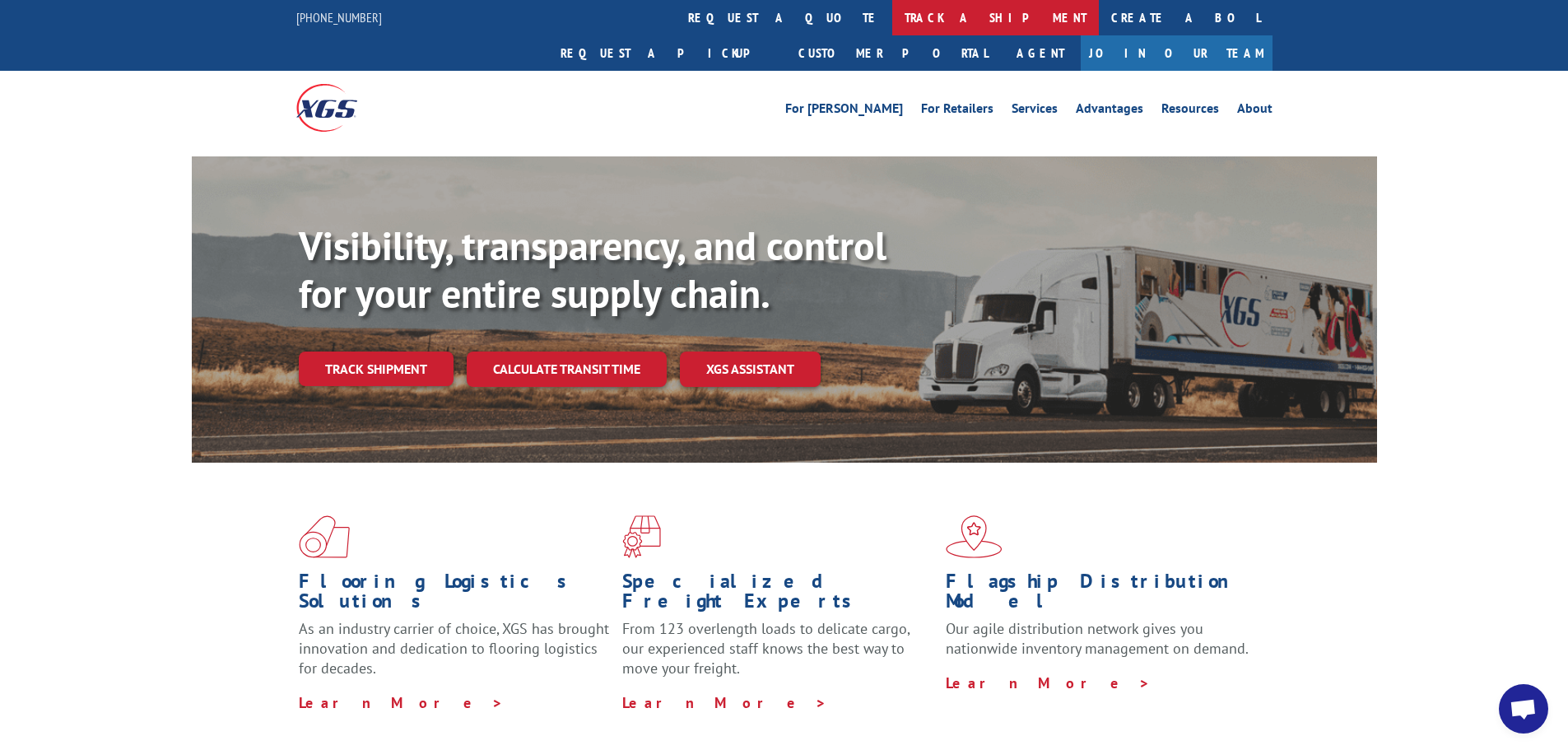
click at [892, 15] on link "track a shipment" at bounding box center [995, 18] width 207 height 35
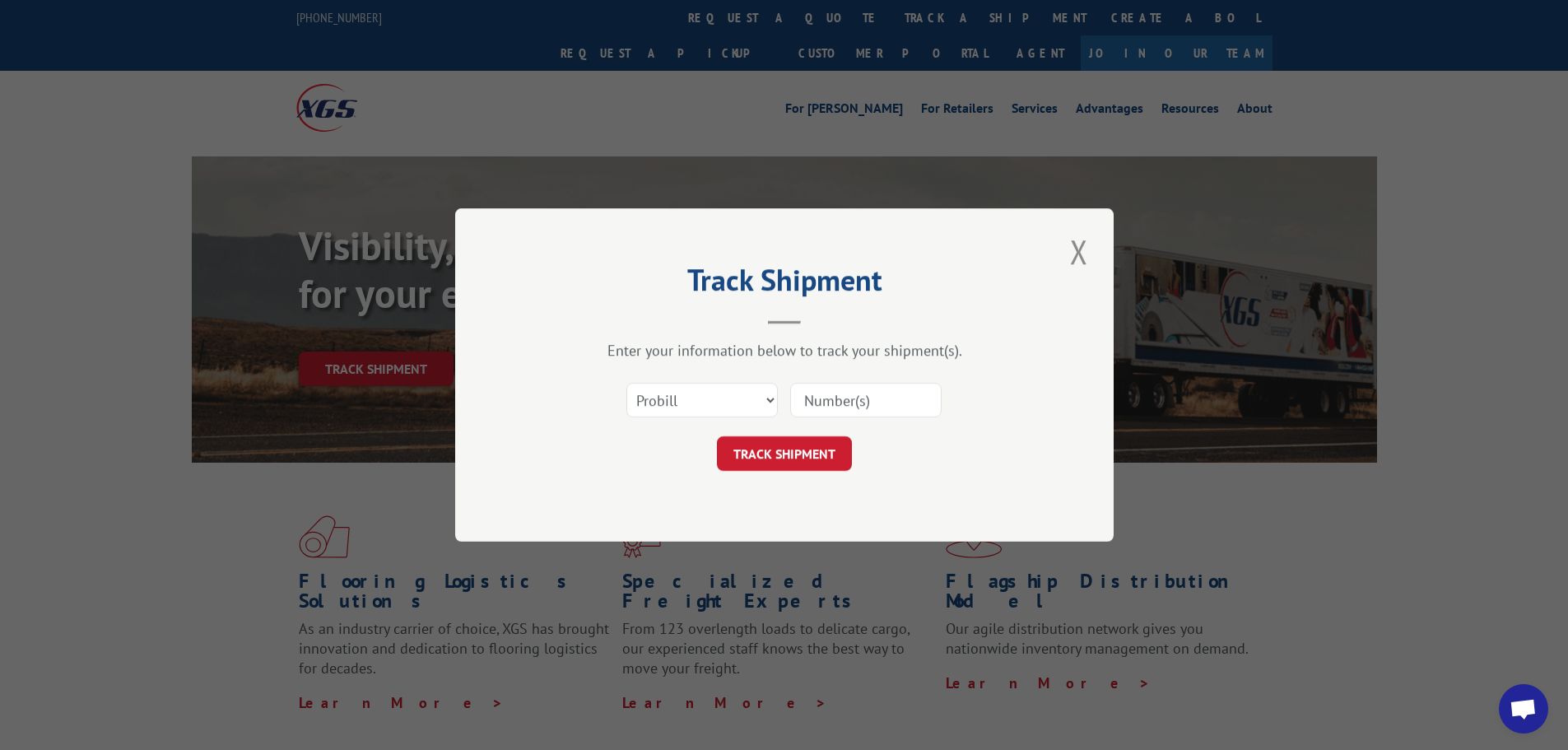
paste input "17224602"
type input "17224602"
click at [792, 455] on button "TRACK SHIPMENT" at bounding box center [784, 453] width 135 height 35
